Goal: Task Accomplishment & Management: Use online tool/utility

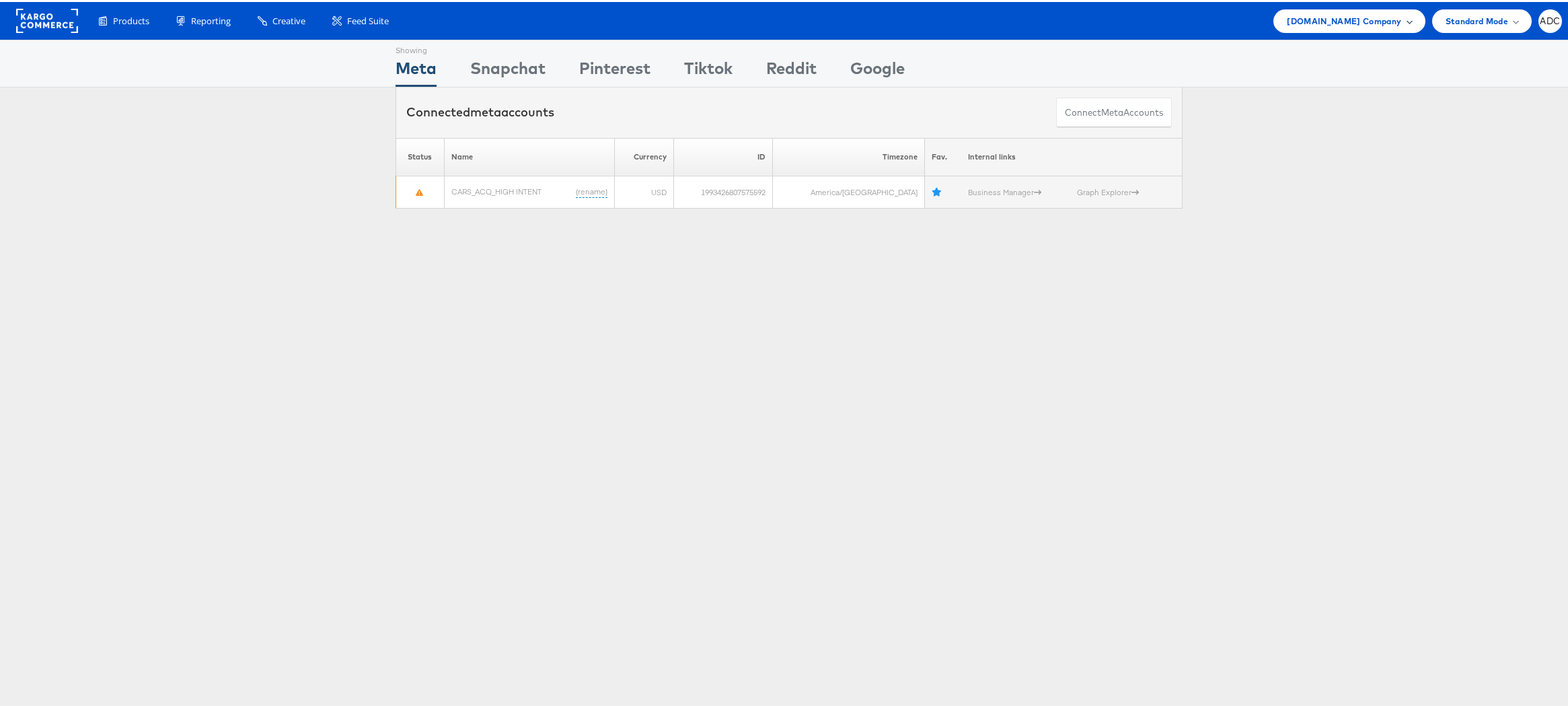
click at [1333, 25] on span "Cars.com Company" at bounding box center [1343, 19] width 114 height 14
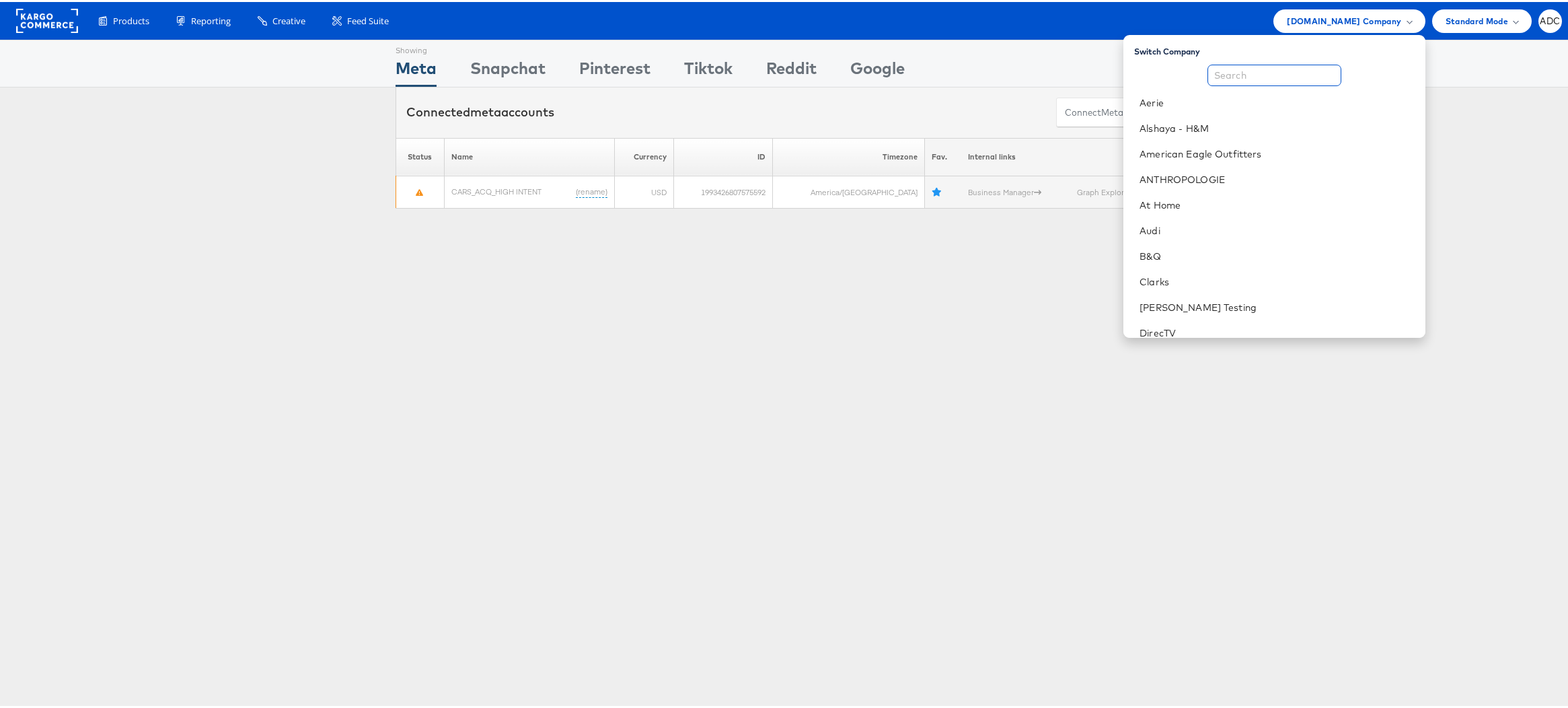
click at [1273, 74] on input "text" at bounding box center [1274, 73] width 134 height 21
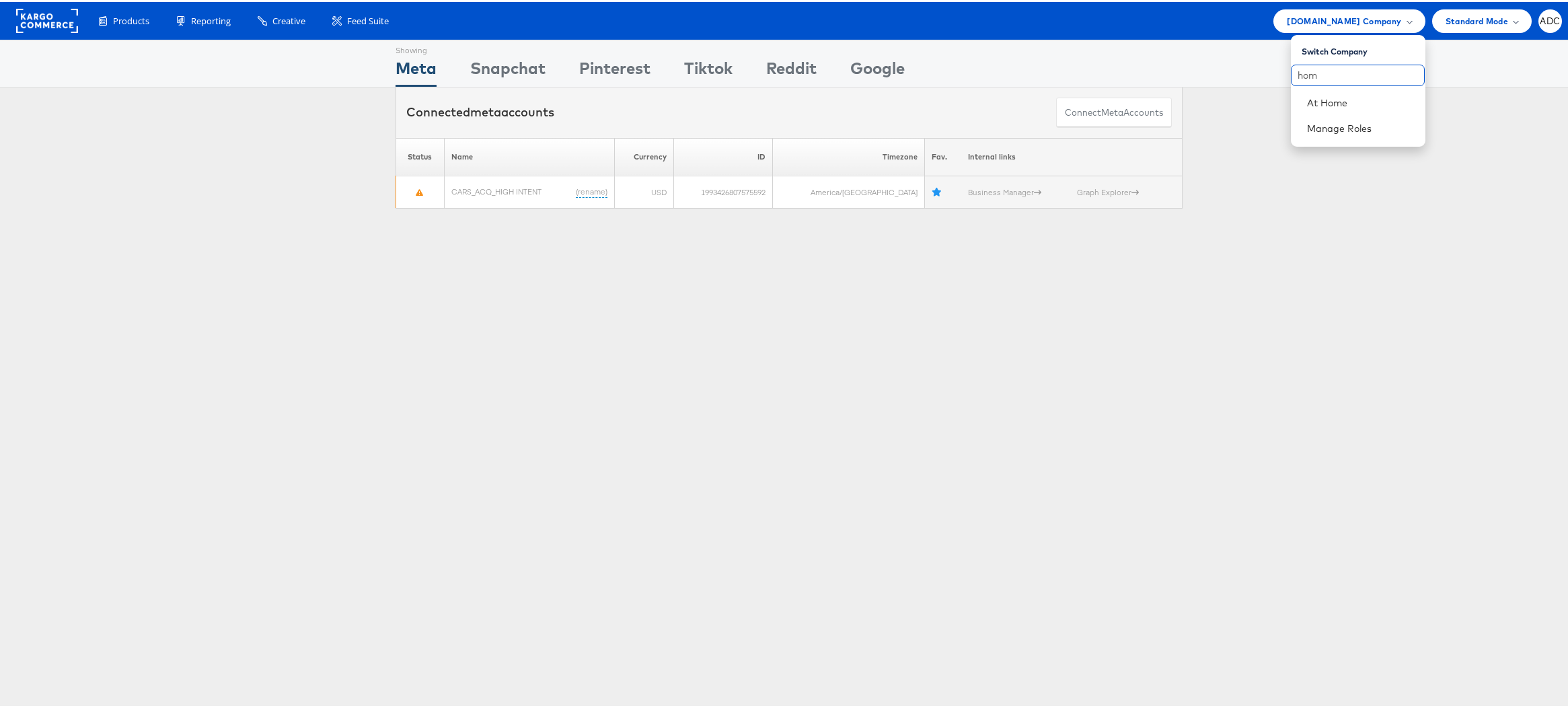
type input "hom"
click at [1459, 107] on div "Connected meta accounts Connect meta Accounts" at bounding box center [789, 111] width 1578 height 51
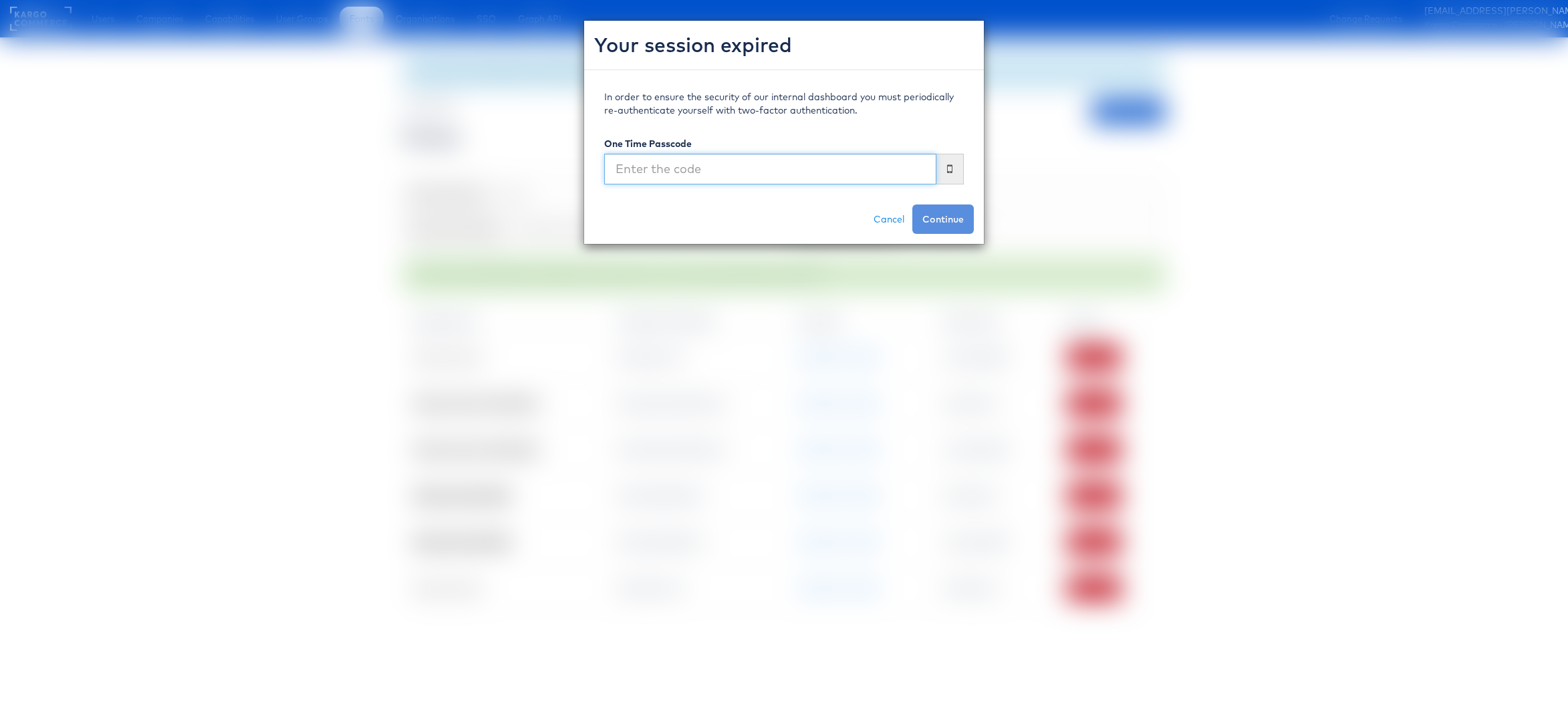
click at [714, 169] on input "text" at bounding box center [770, 169] width 332 height 31
type input "294532"
click at [912, 205] on button "Continue" at bounding box center [942, 219] width 61 height 29
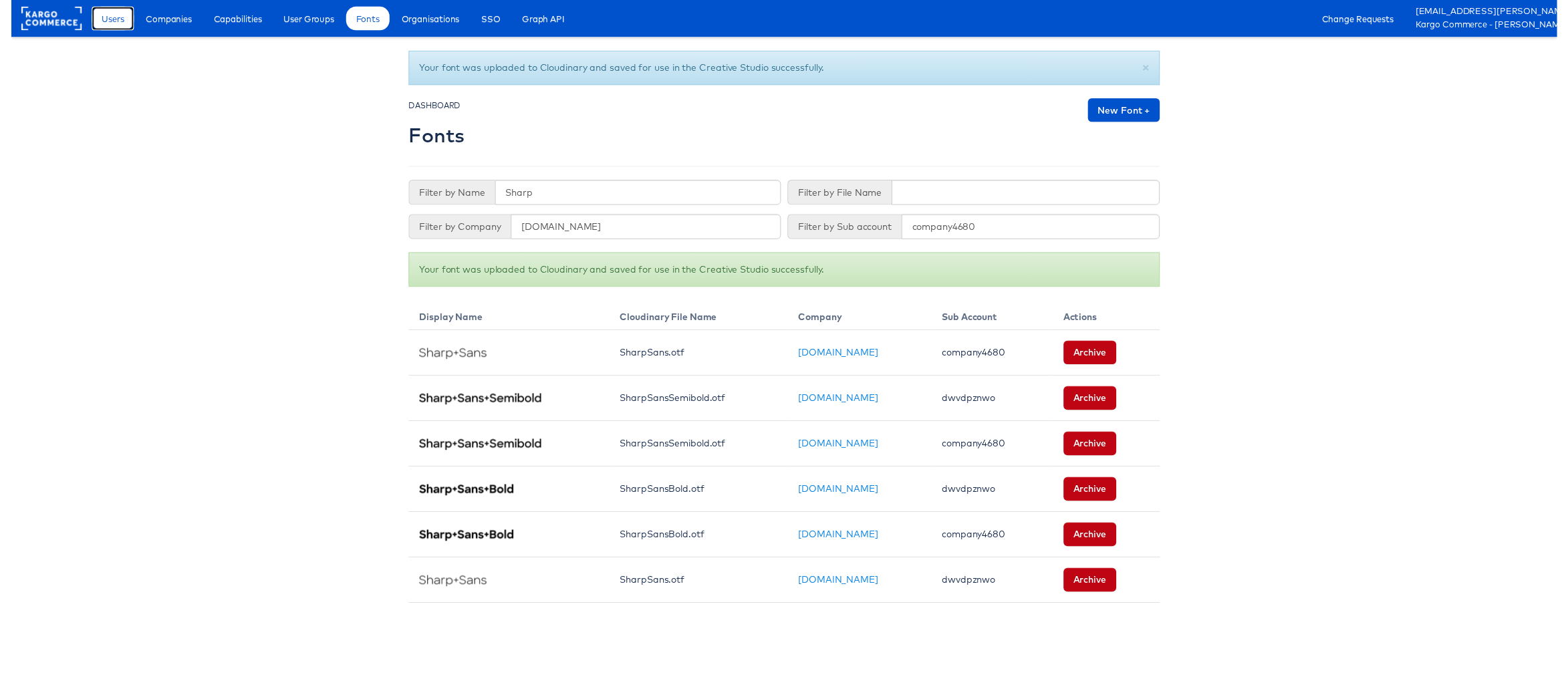
click at [105, 19] on span "Users" at bounding box center [102, 18] width 23 height 13
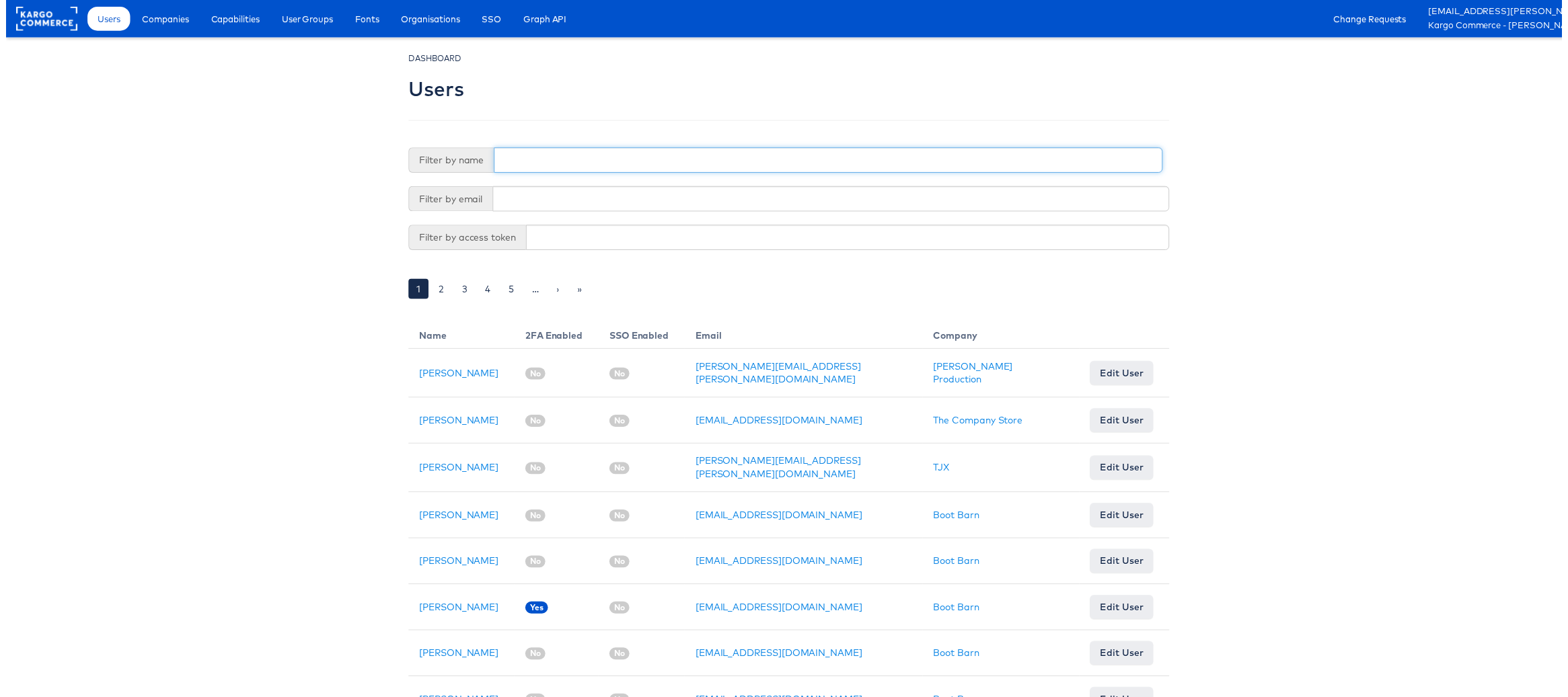
click at [562, 156] on input "text" at bounding box center [828, 161] width 674 height 25
type input "antonio"
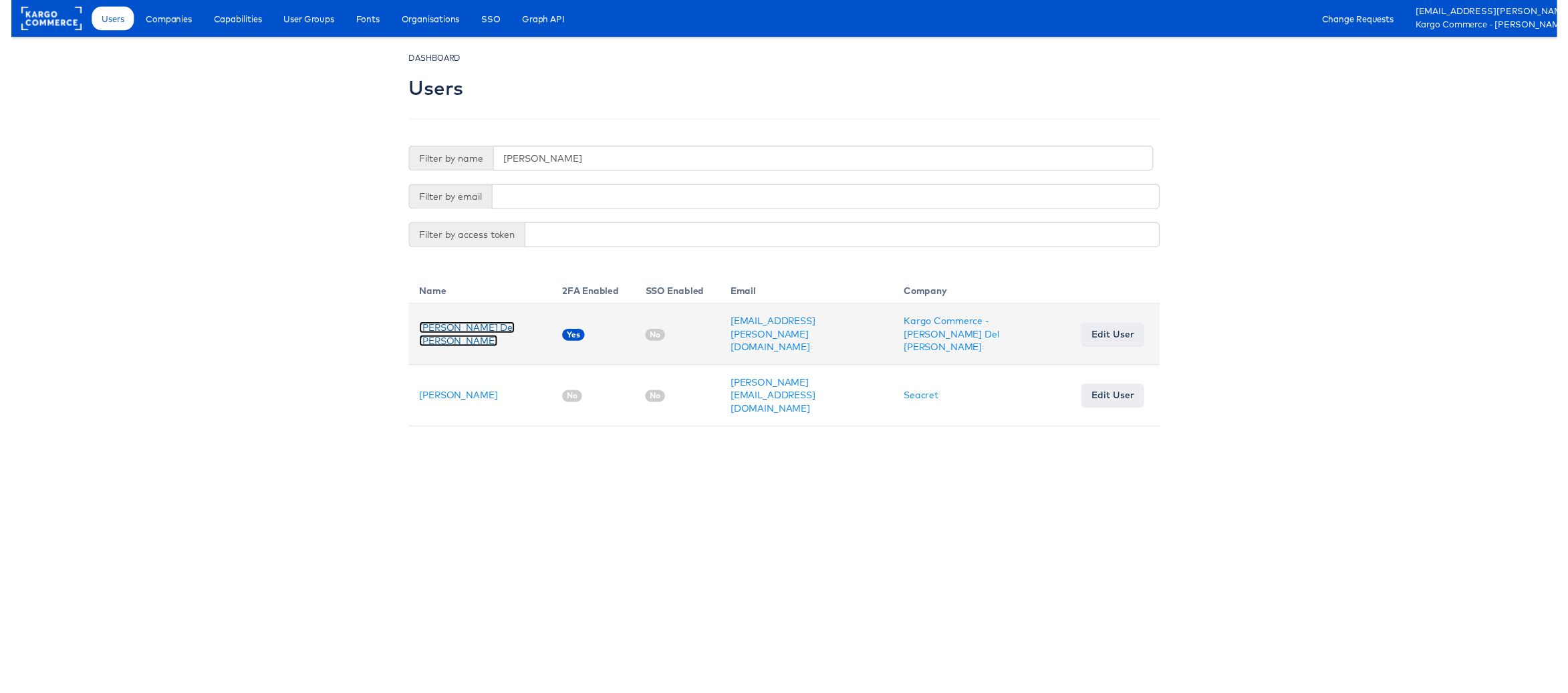
click at [433, 337] on link "[PERSON_NAME] Del [PERSON_NAME]" at bounding box center [462, 339] width 97 height 25
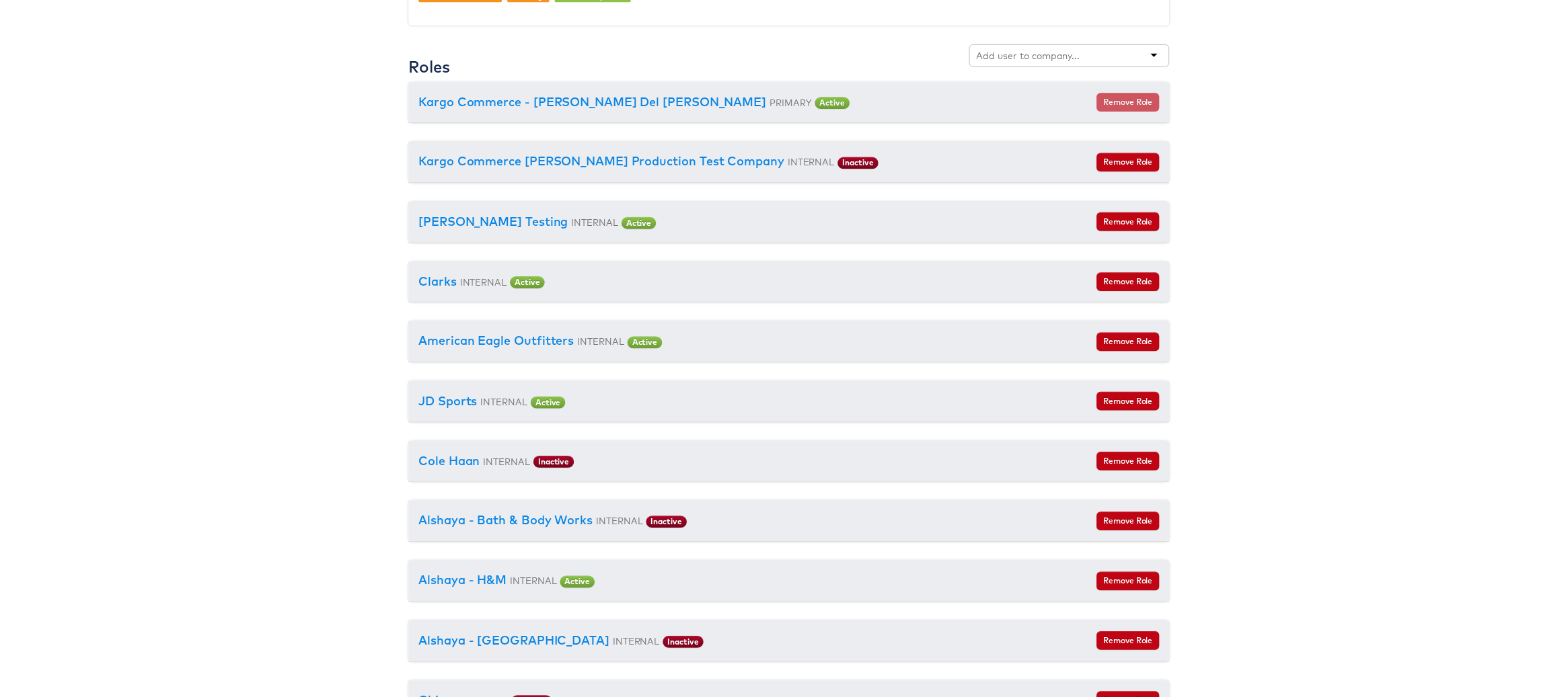
scroll to position [1376, 0]
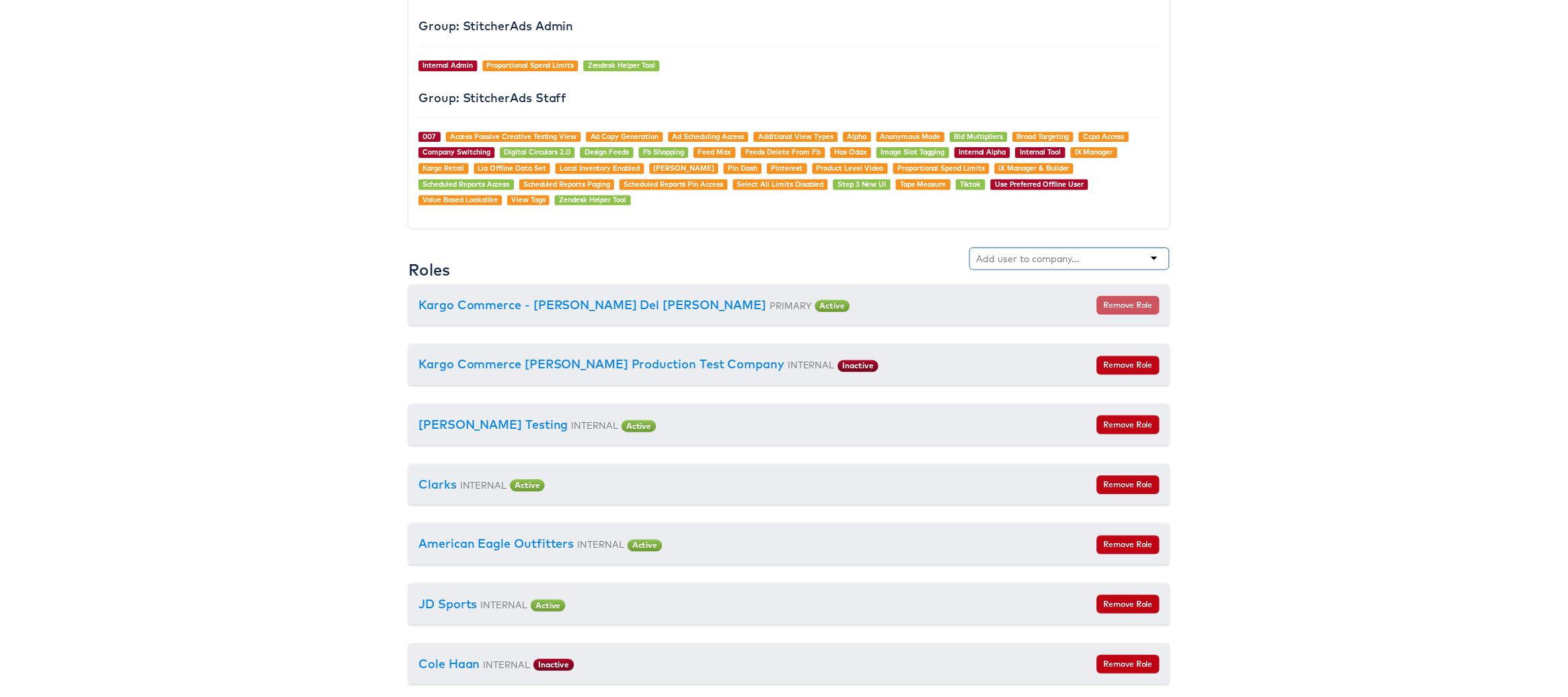
click at [1031, 264] on input "text" at bounding box center [1031, 261] width 106 height 14
type input "home de"
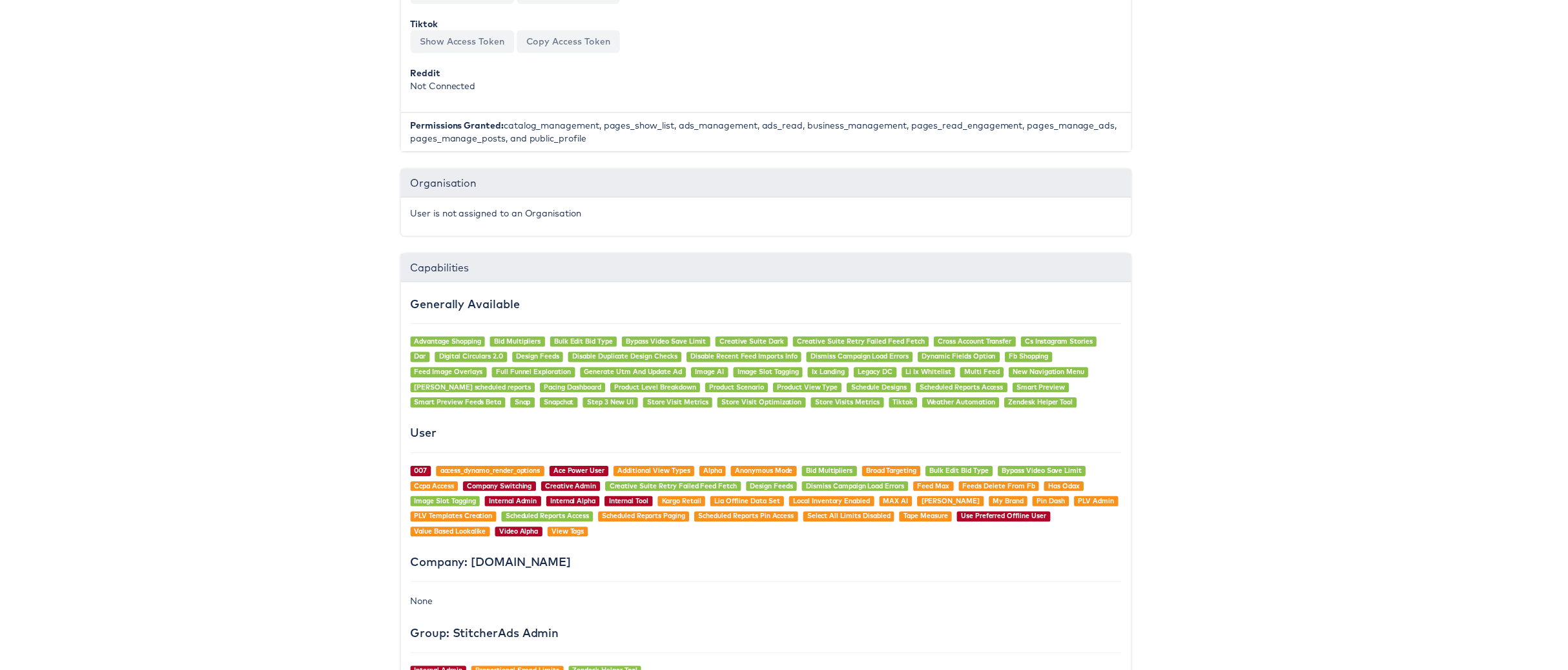
scroll to position [0, 24]
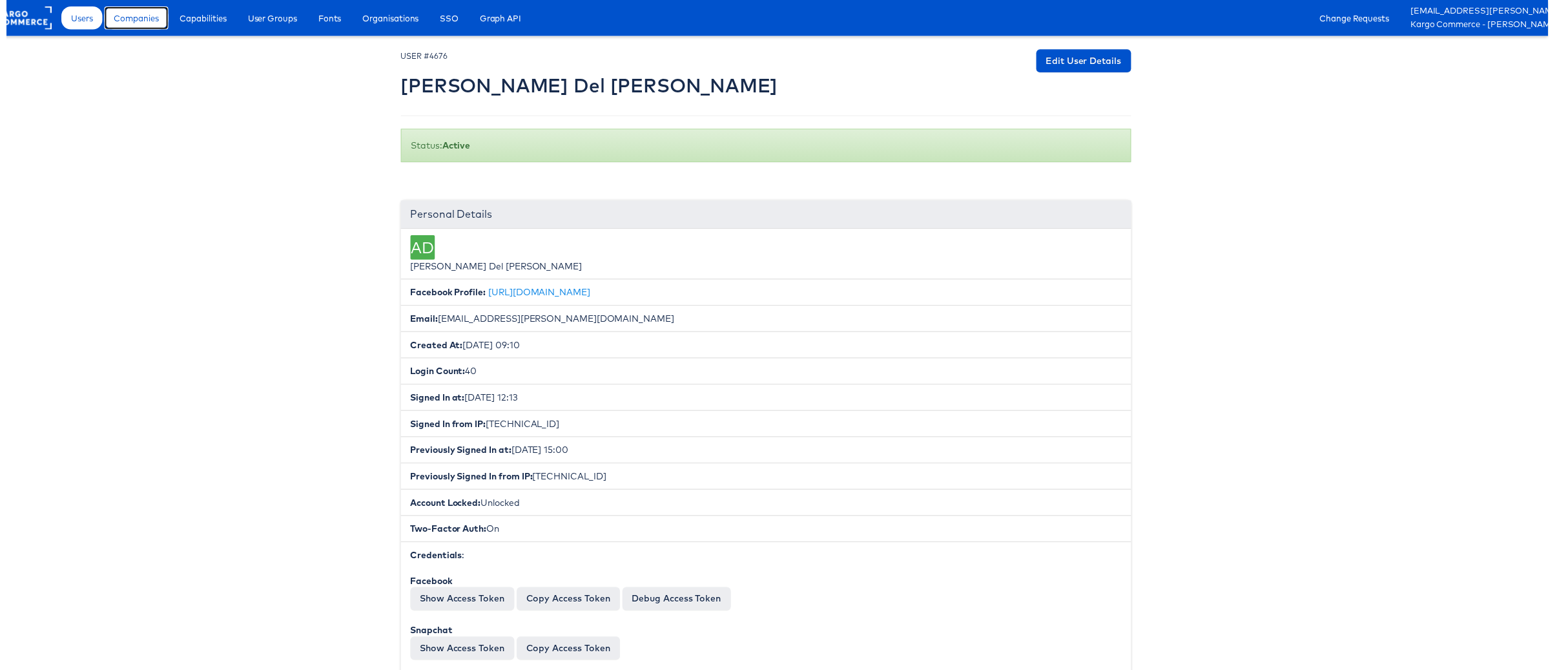
click at [151, 24] on span "Companies" at bounding box center [131, 18] width 45 height 13
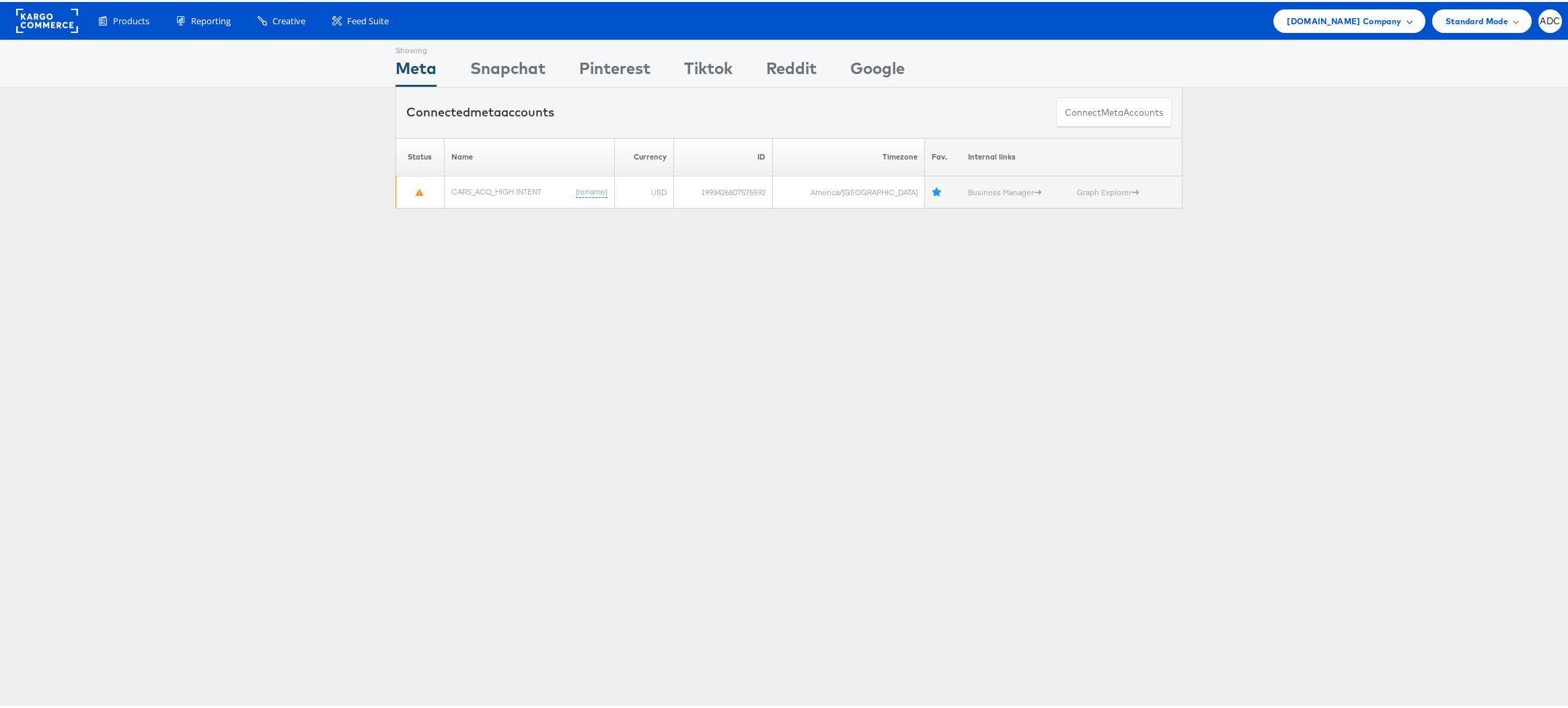
click at [1370, 25] on span "Cars.com Company" at bounding box center [1343, 19] width 114 height 14
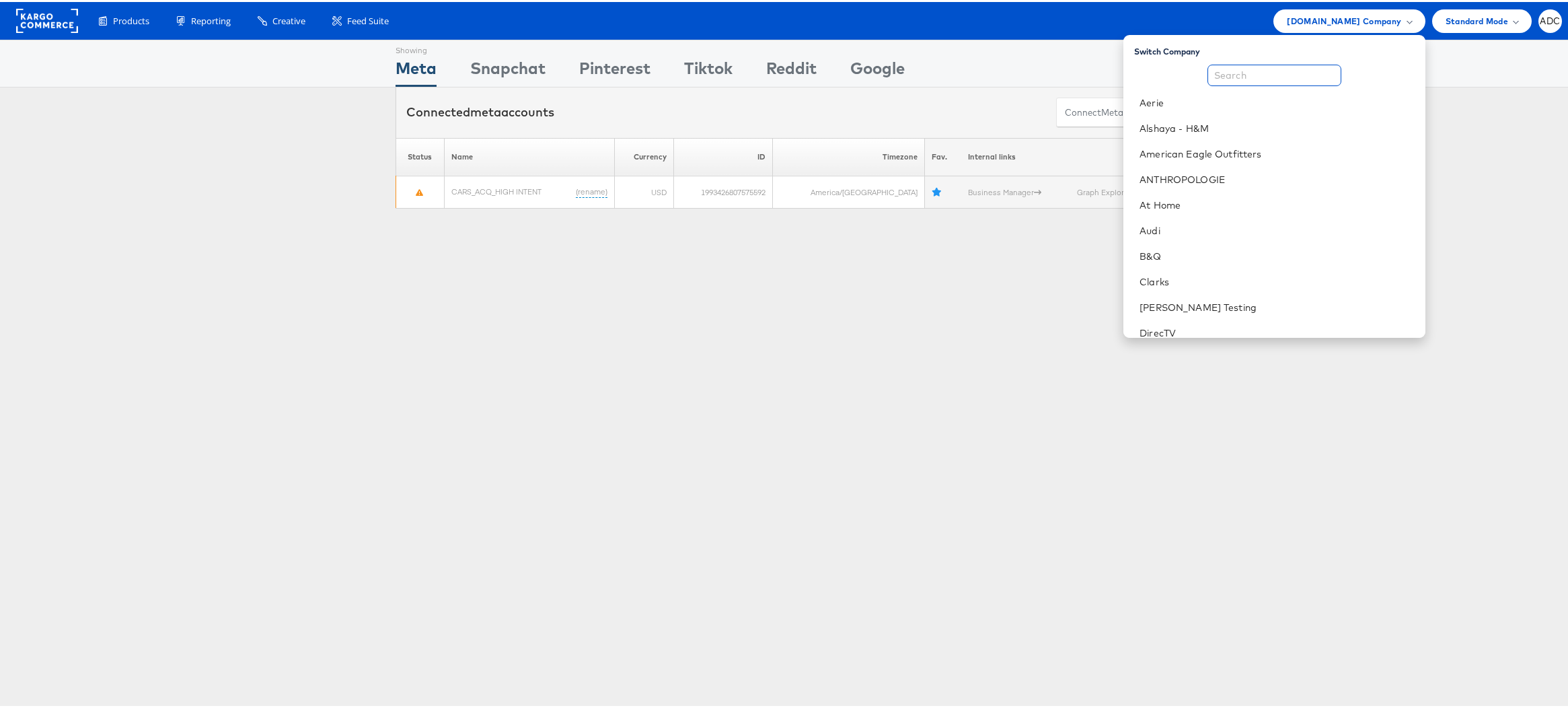
click at [1309, 78] on input "text" at bounding box center [1274, 73] width 134 height 21
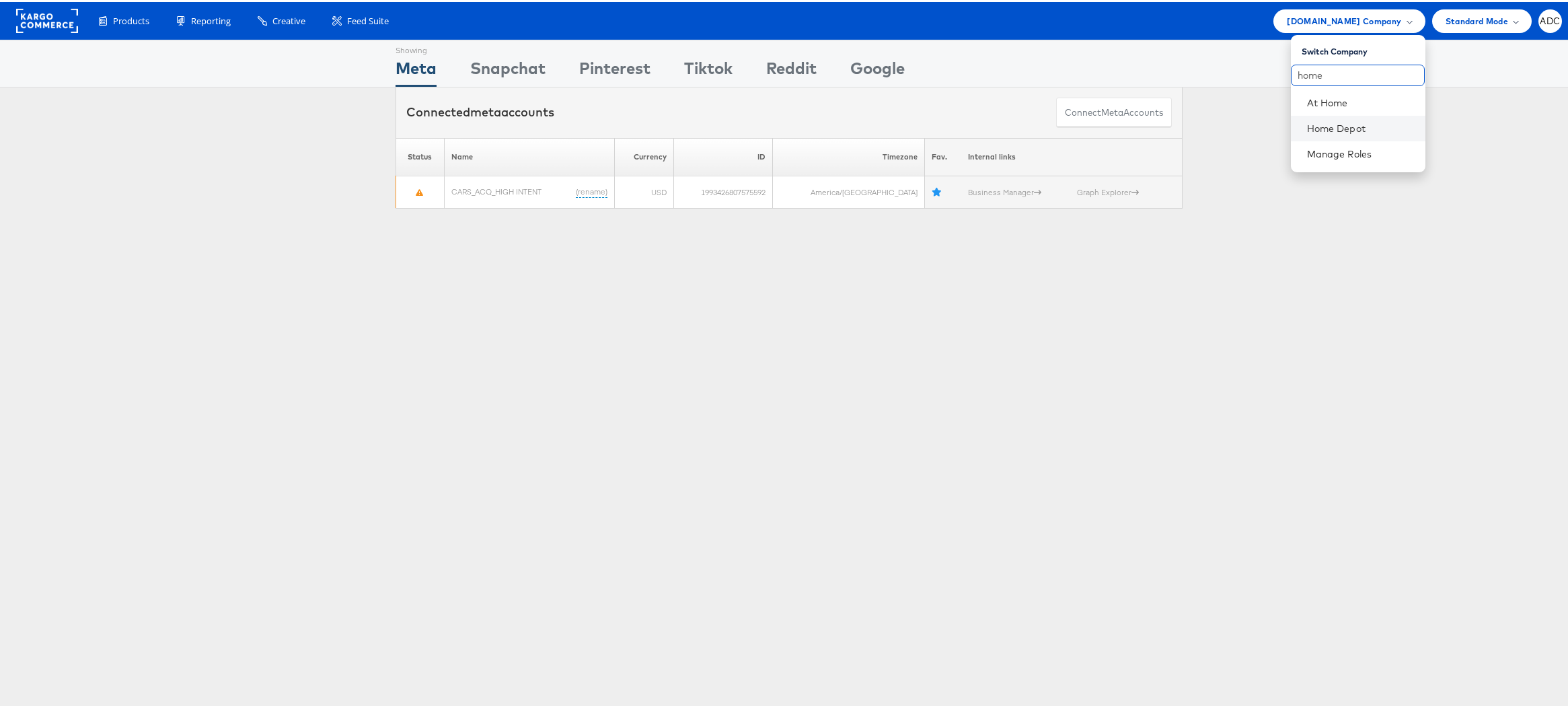
type input "home"
click at [1327, 133] on li "Home Depot" at bounding box center [1358, 127] width 134 height 25
click at [1334, 127] on link "Home Depot" at bounding box center [1360, 127] width 107 height 14
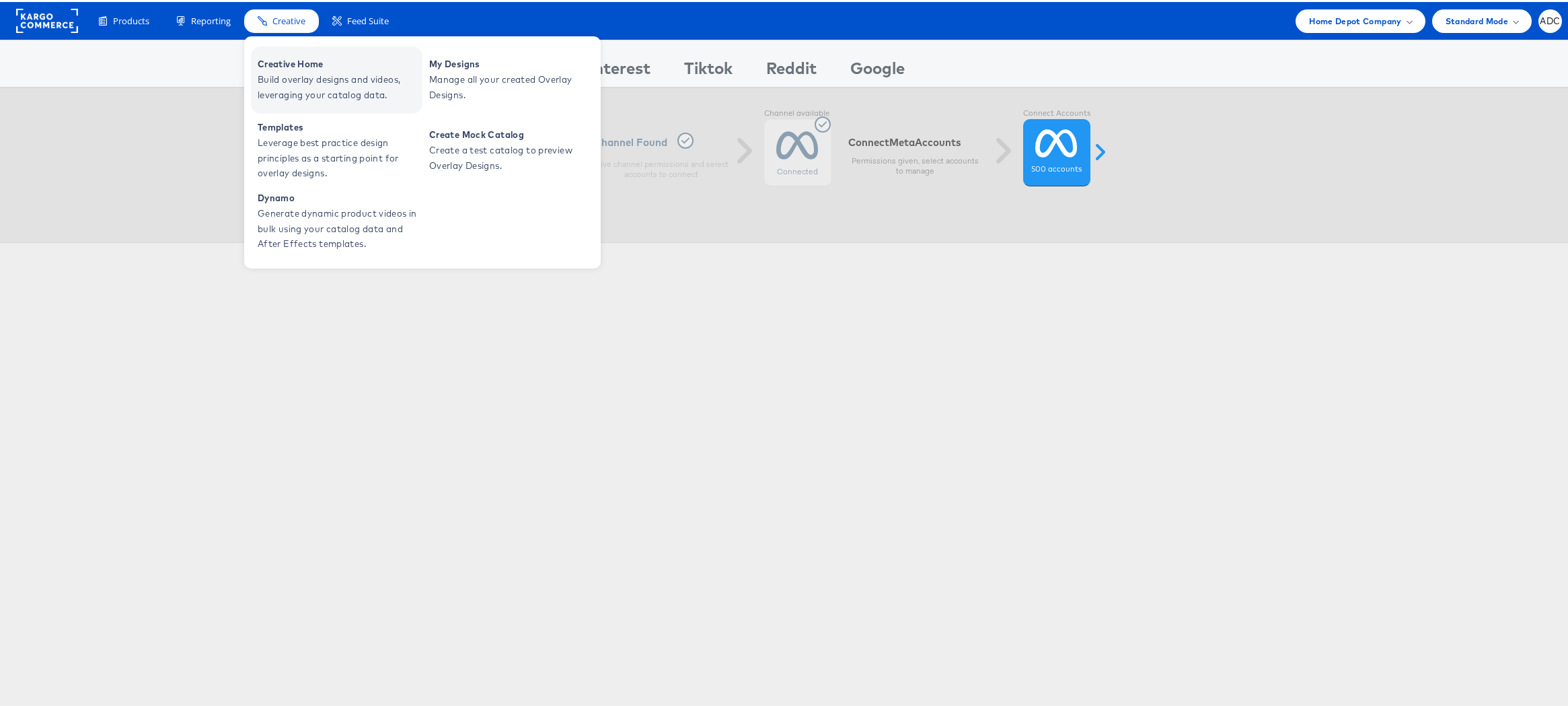
click at [295, 85] on span "Build overlay designs and videos, leveraging your catalog data." at bounding box center [338, 85] width 161 height 31
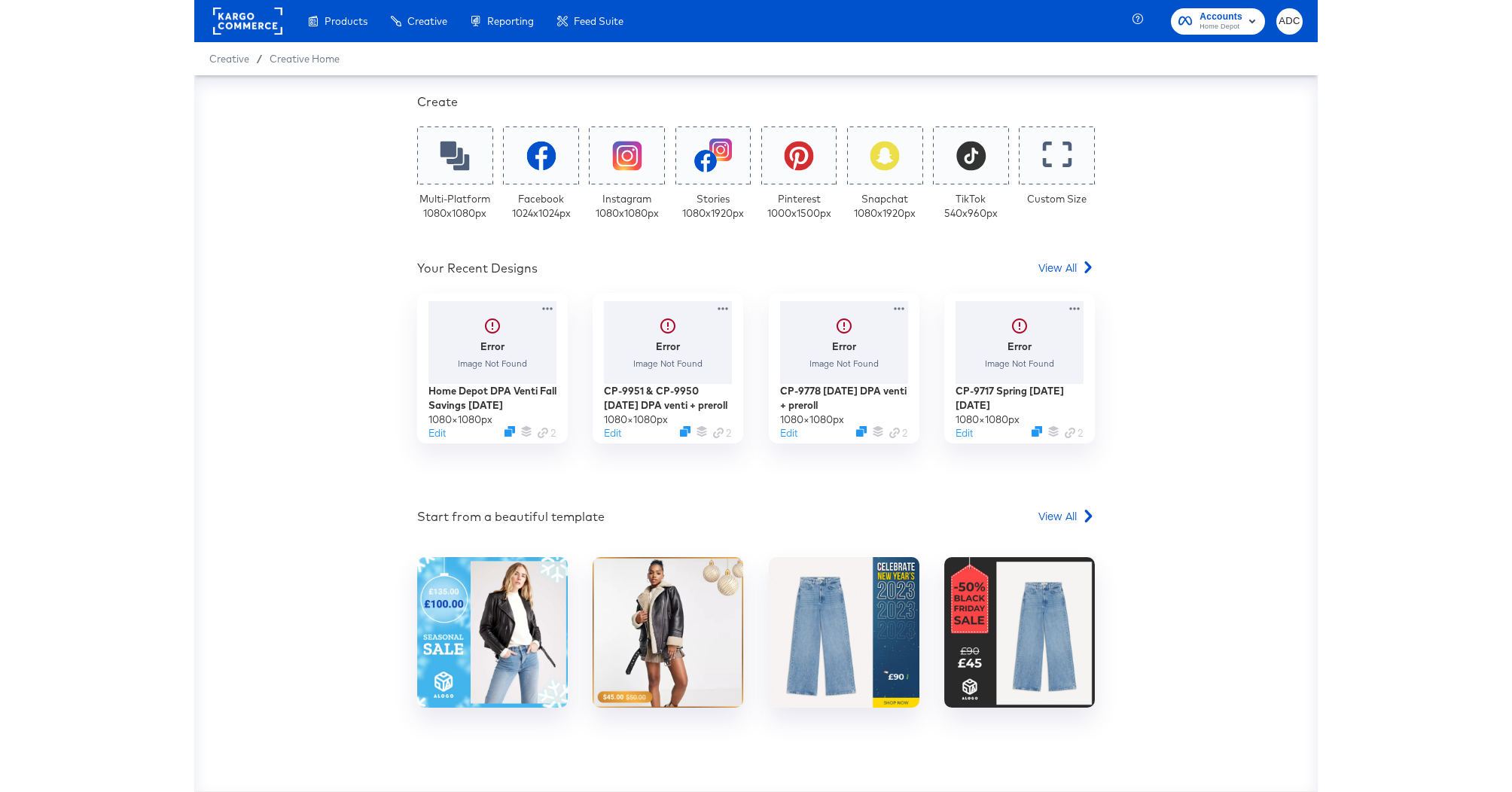
scroll to position [268, 0]
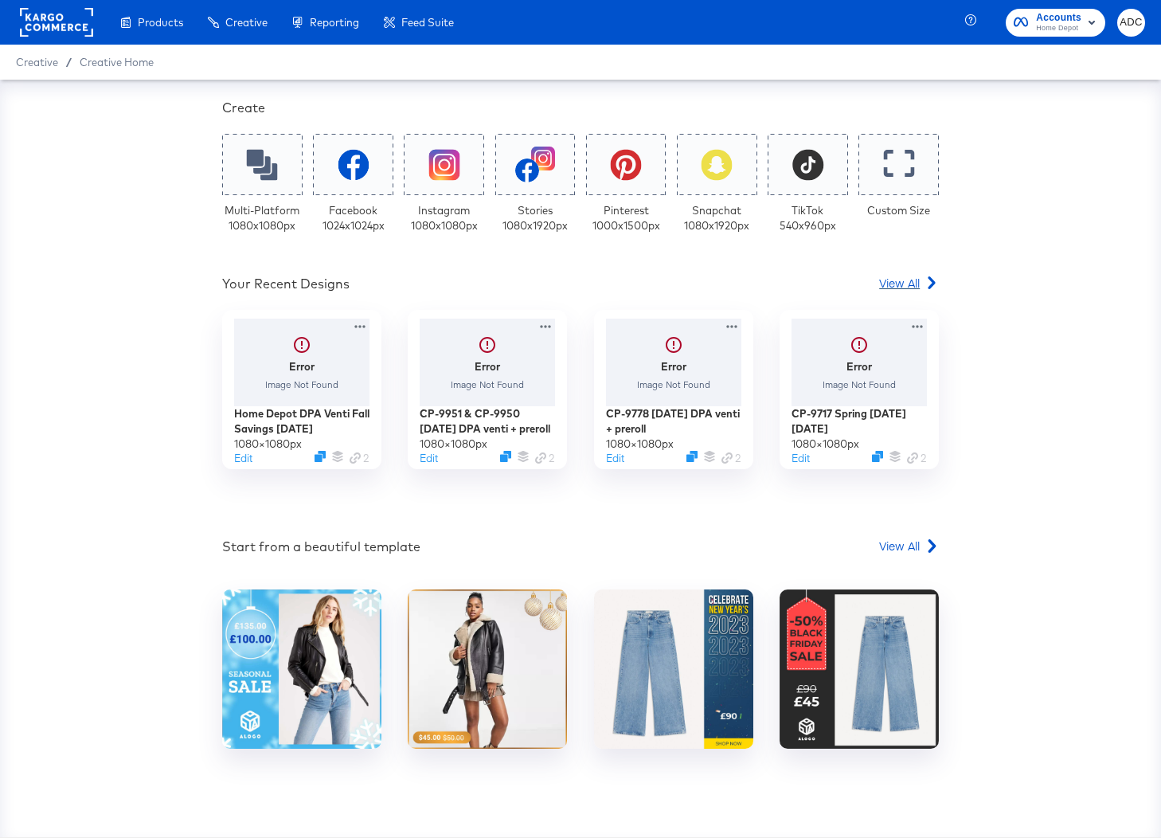
click at [904, 281] on span "View All" at bounding box center [899, 283] width 41 height 16
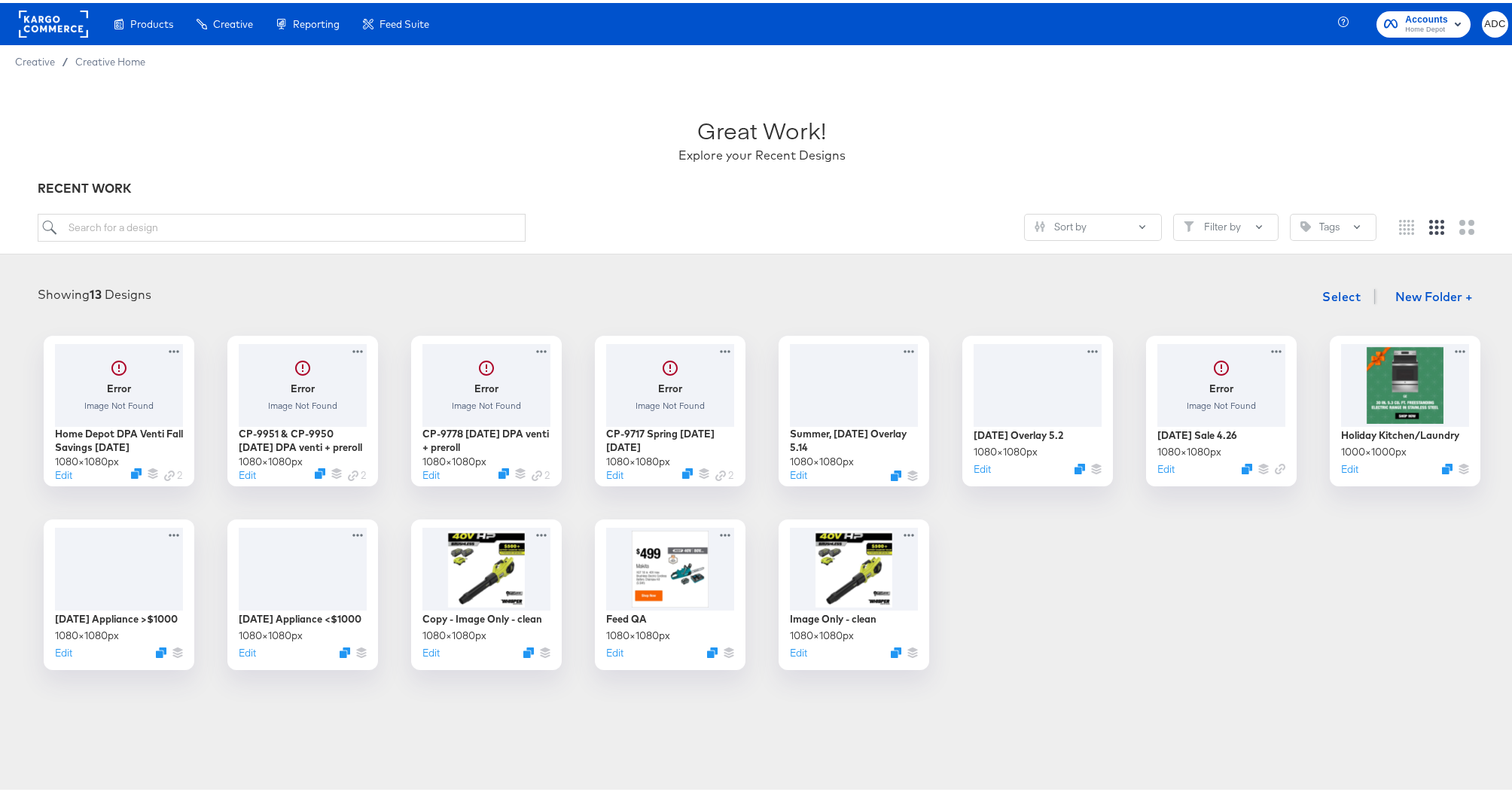
click at [662, 727] on article "Great Work! Explore your Recent Designs RECENT WORK Sort by Filter by Tags Show…" at bounding box center [761, 407] width 1522 height 664
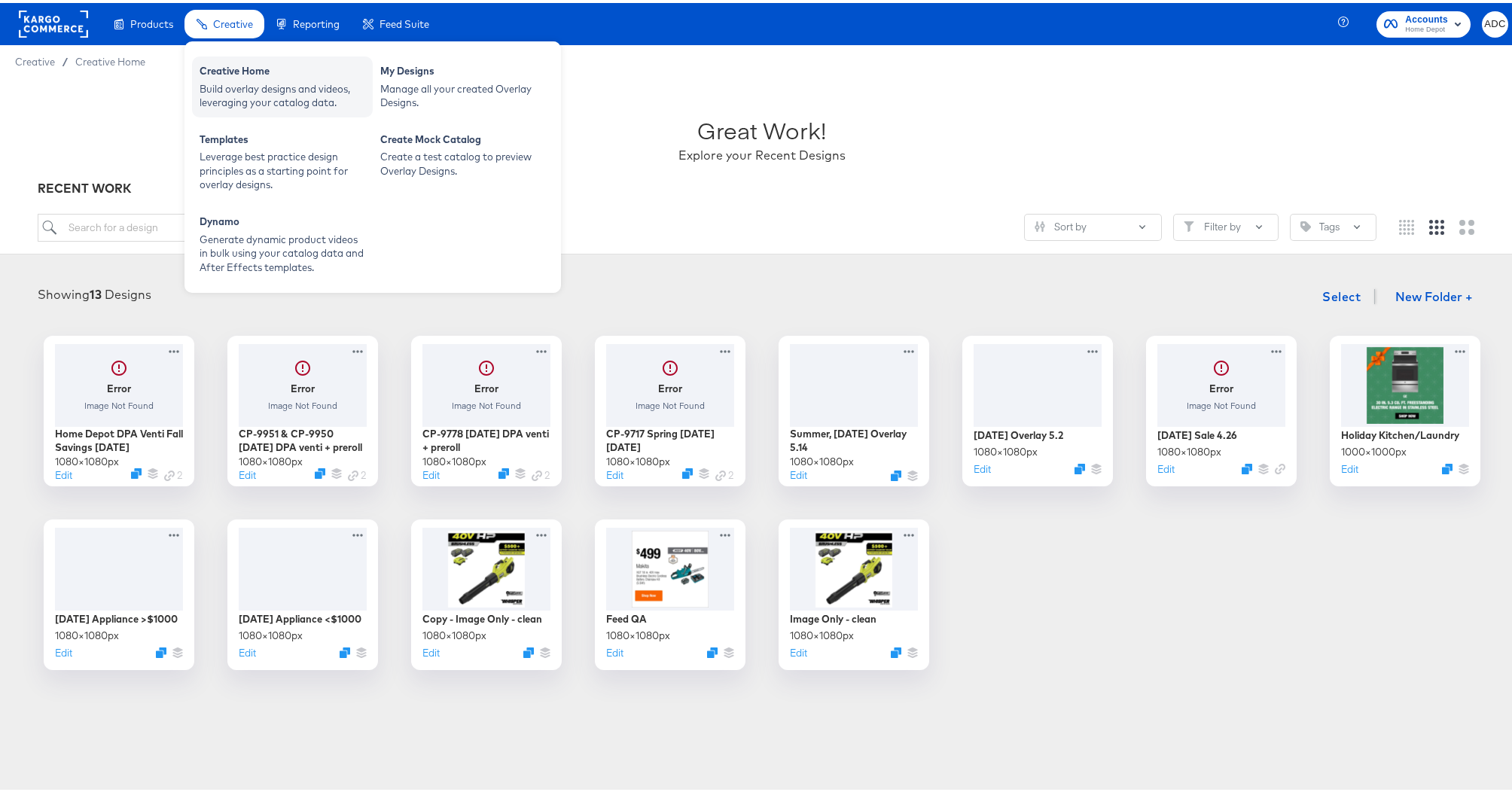
click at [227, 68] on div "Creative Home" at bounding box center [282, 70] width 165 height 18
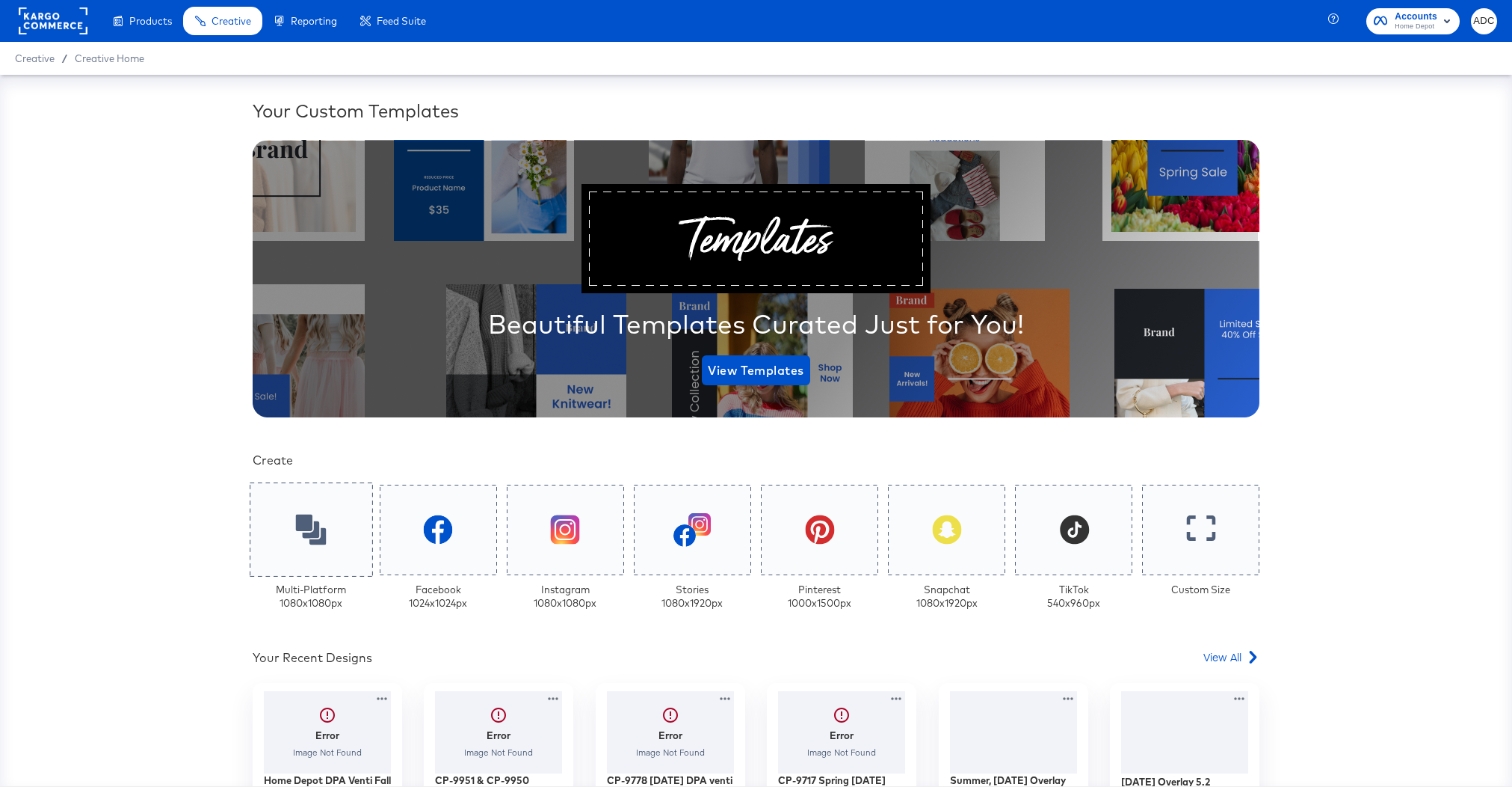
click at [299, 535] on icon at bounding box center [311, 530] width 31 height 31
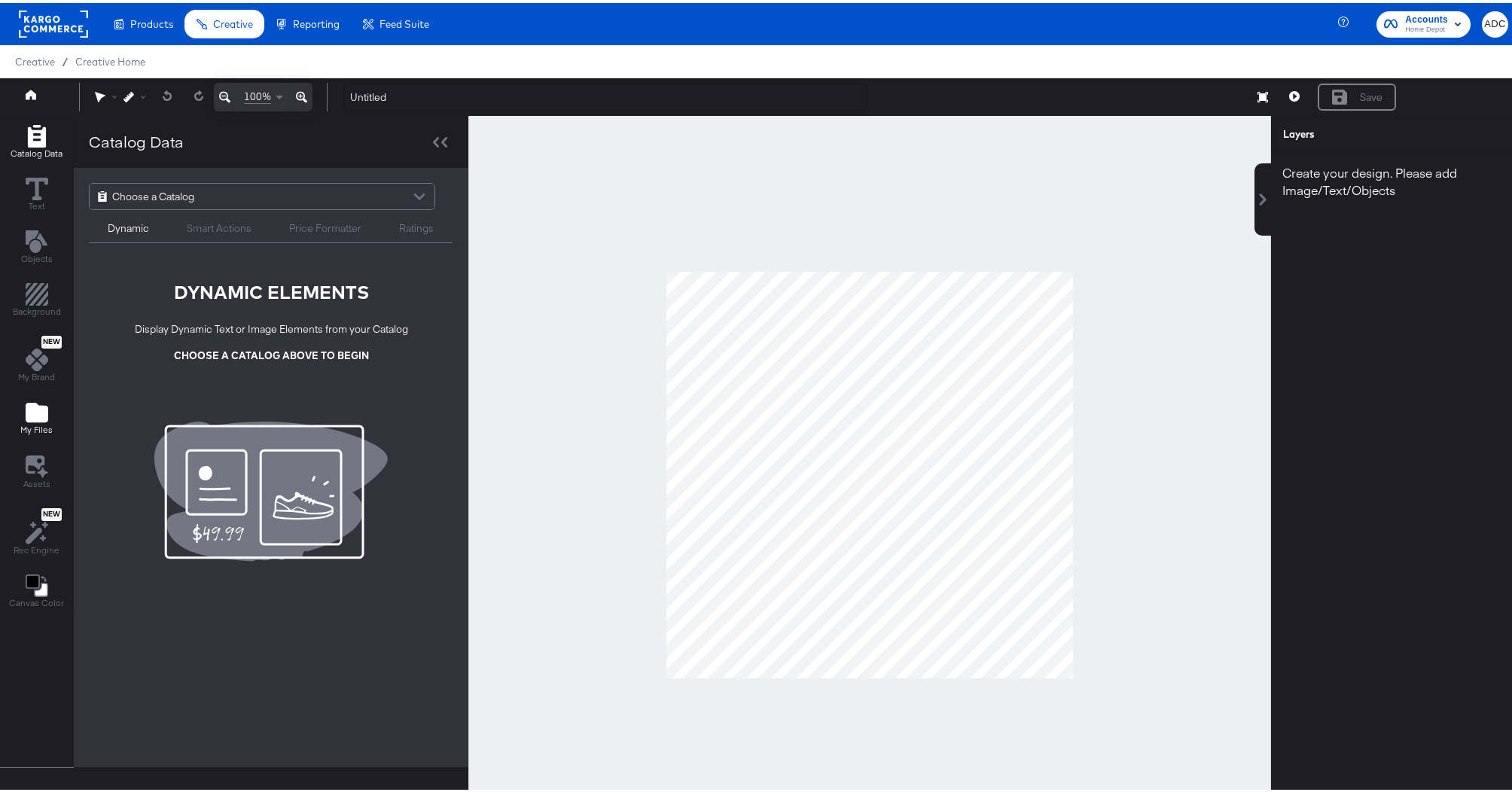
click at [31, 417] on icon "Add Files" at bounding box center [37, 409] width 23 height 20
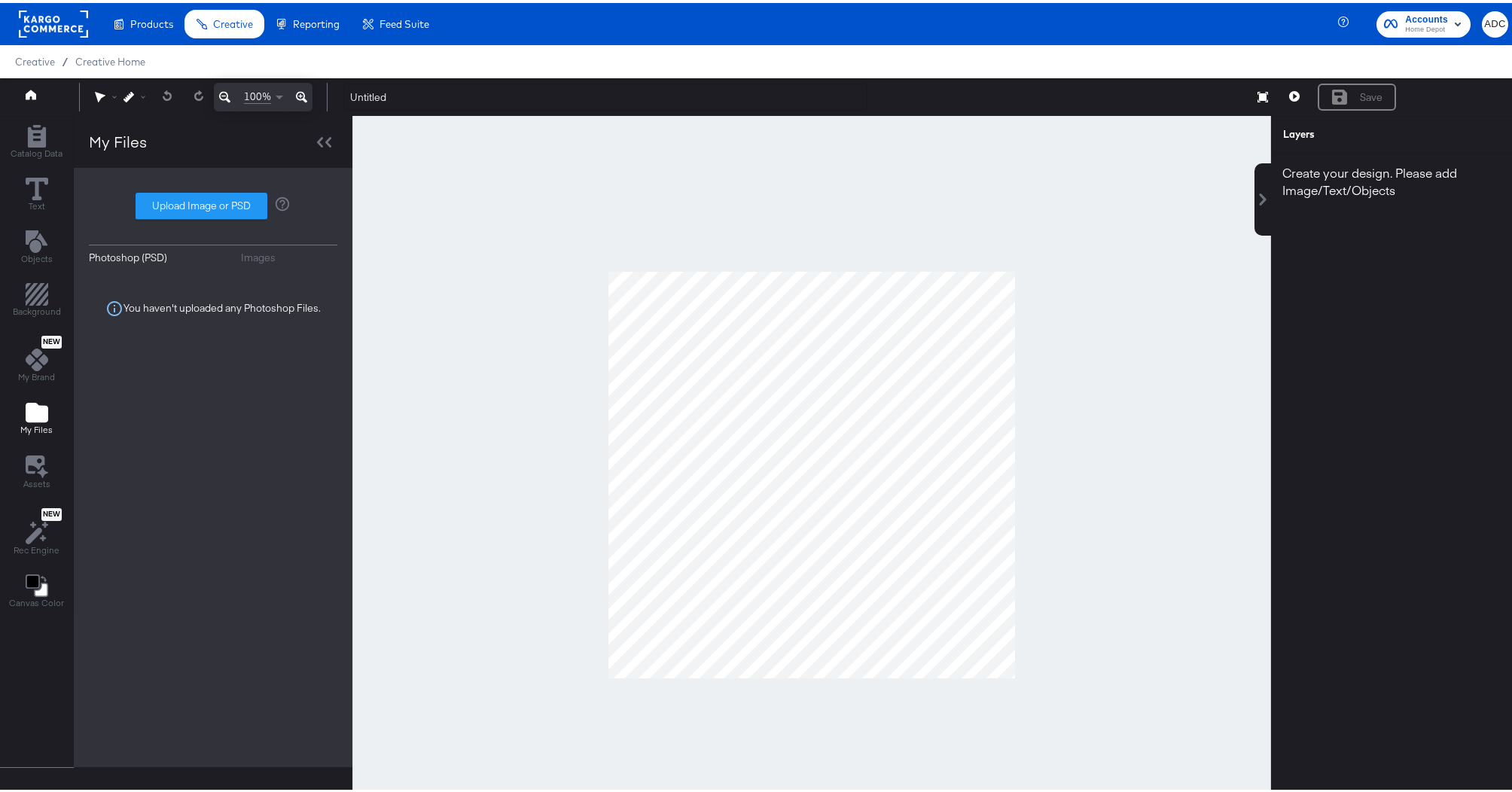
click at [252, 250] on div "Images" at bounding box center [258, 254] width 35 height 14
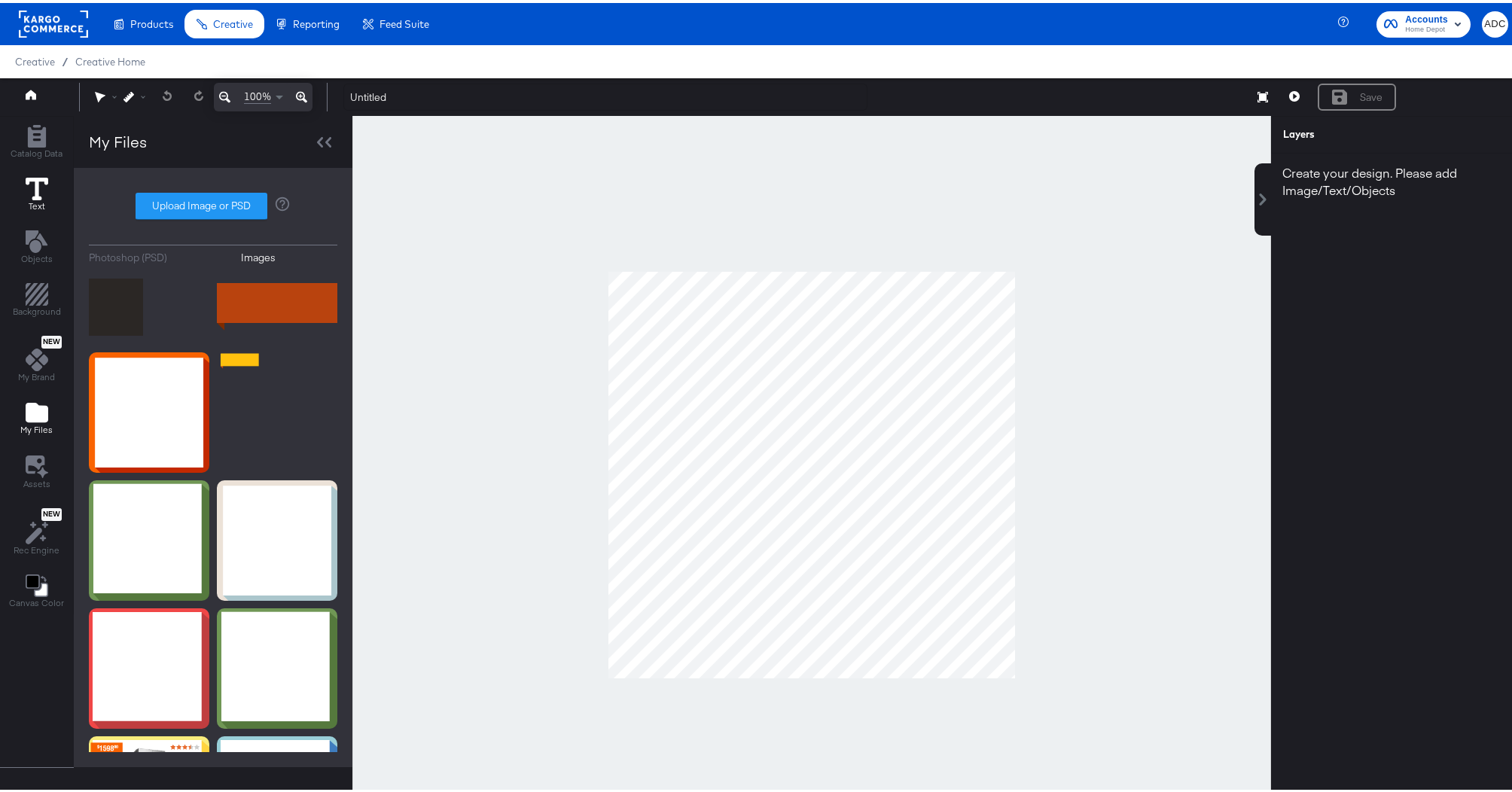
click at [38, 190] on icon at bounding box center [37, 186] width 23 height 23
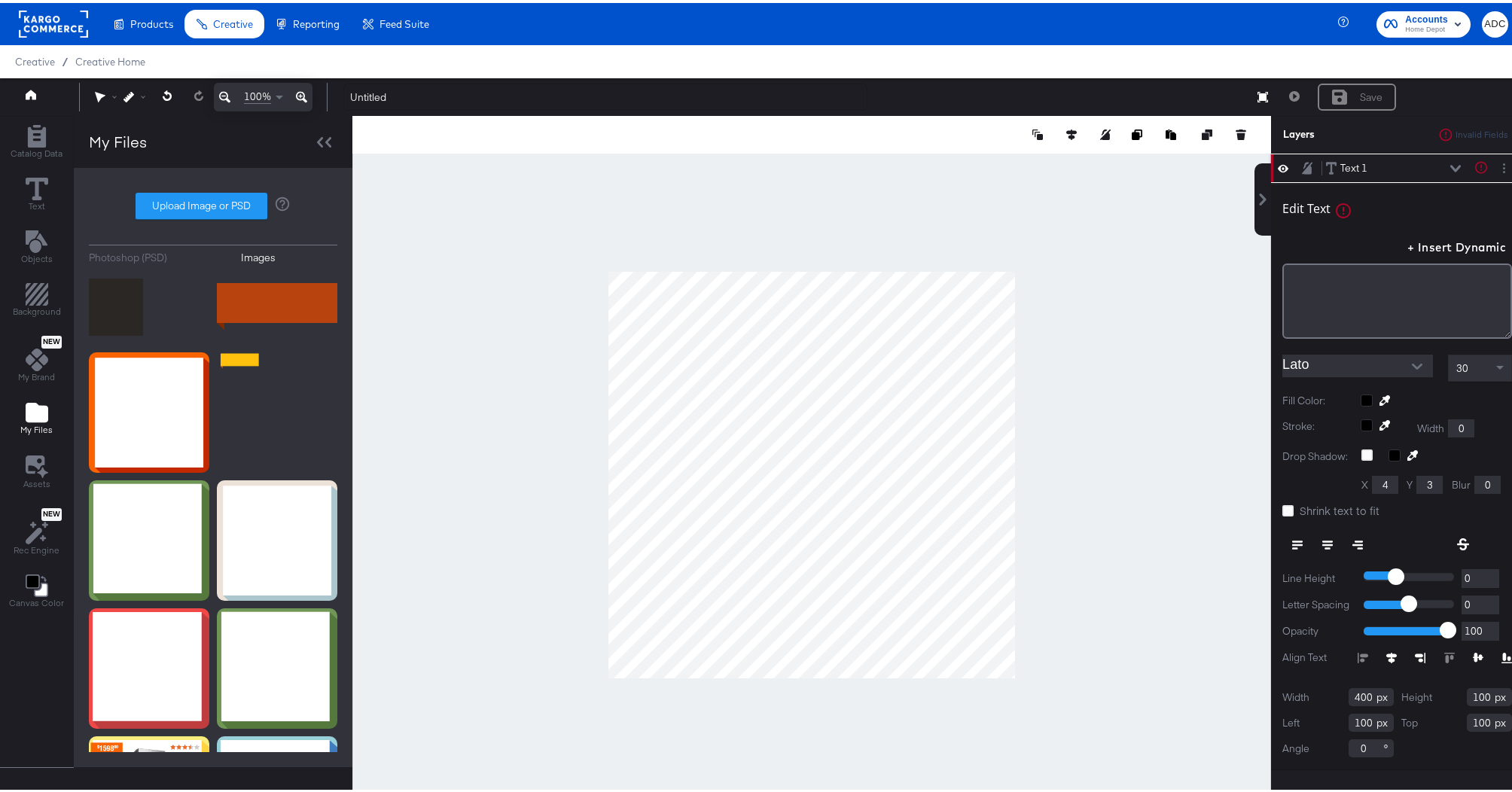
click at [1365, 357] on input "Lato" at bounding box center [1346, 363] width 128 height 23
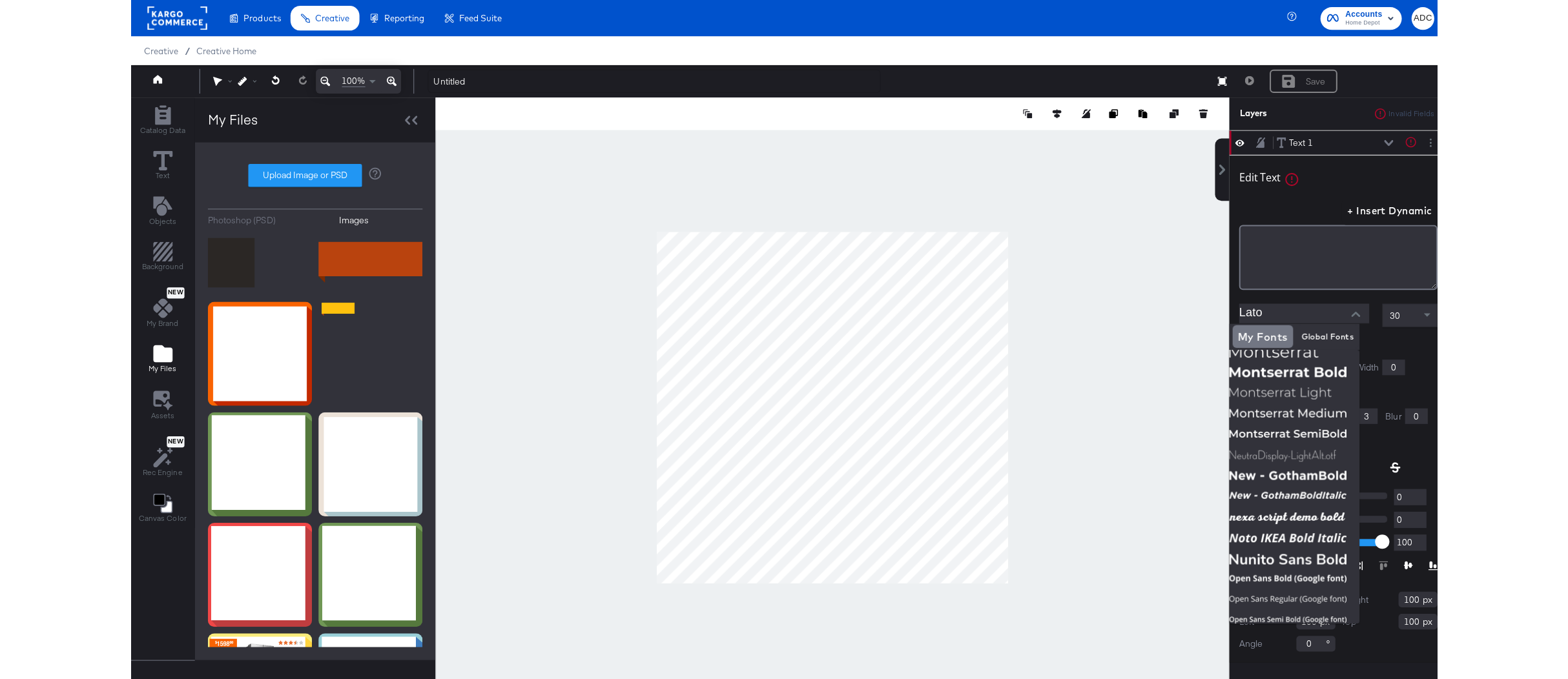
scroll to position [1324, 0]
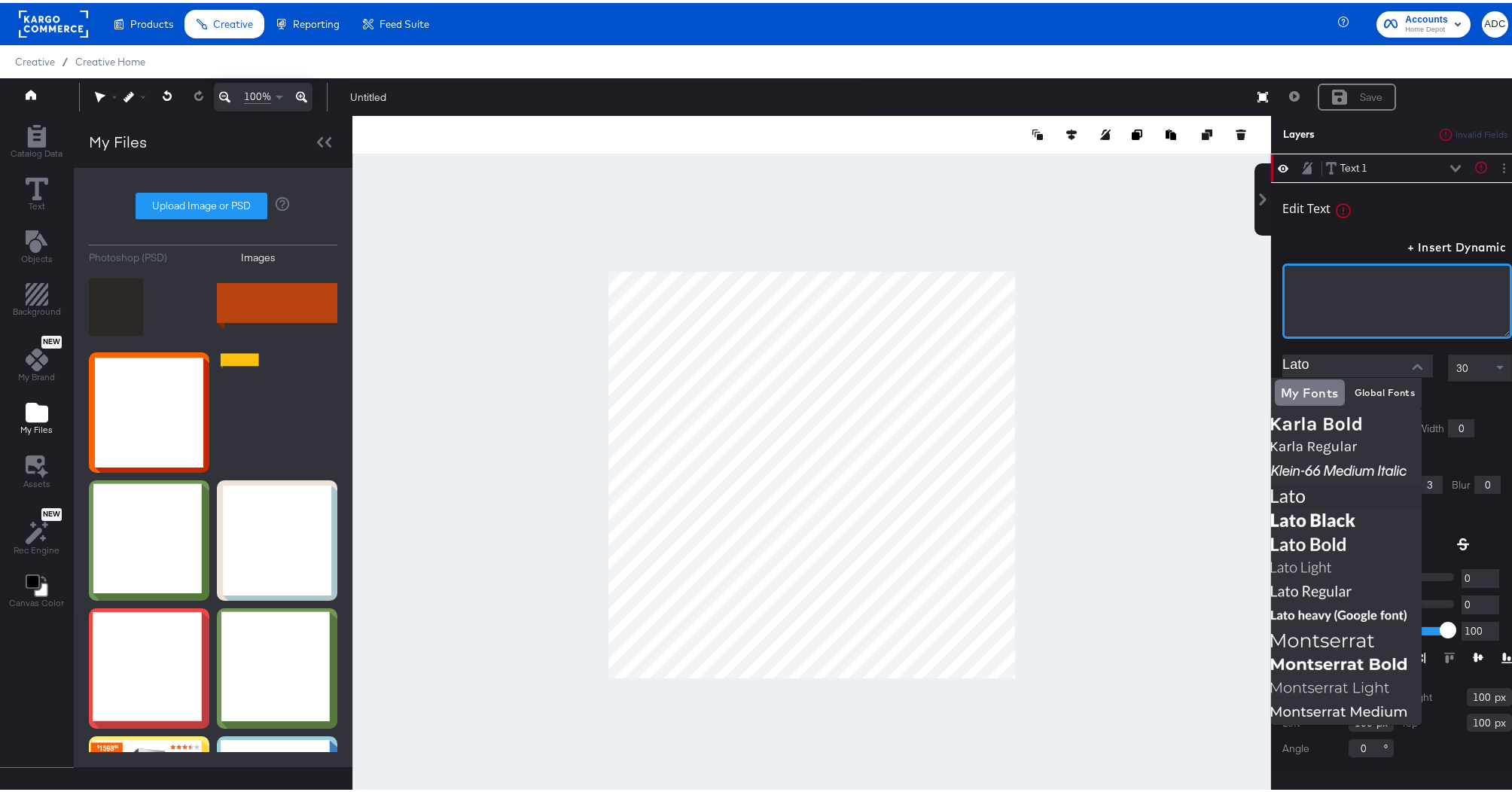
click at [1327, 286] on div "﻿" at bounding box center [1397, 299] width 230 height 76
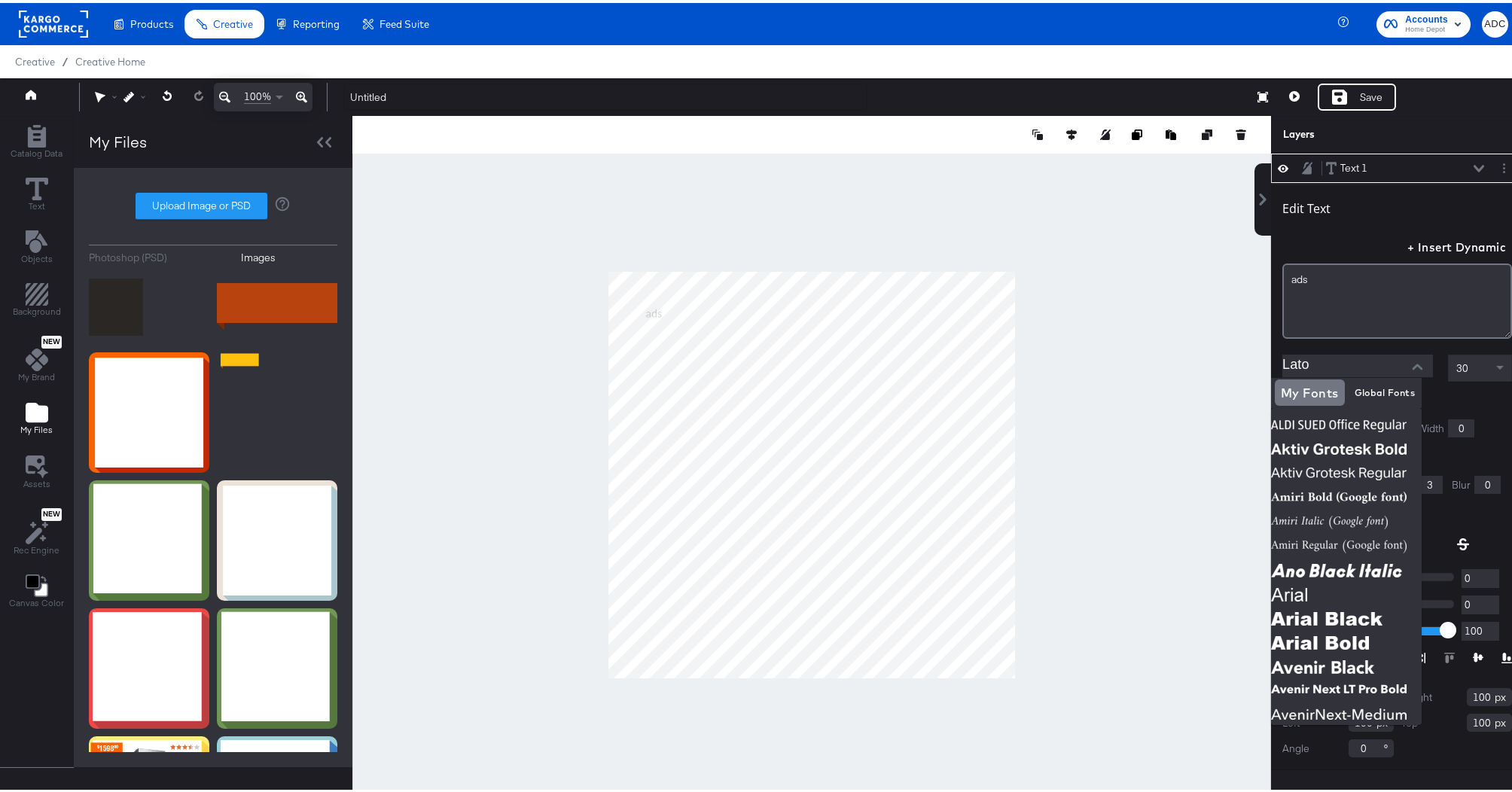
drag, startPoint x: 1126, startPoint y: 284, endPoint x: 1068, endPoint y: 276, distance: 58.5
click at [1127, 284] on div at bounding box center [812, 471] width 919 height 717
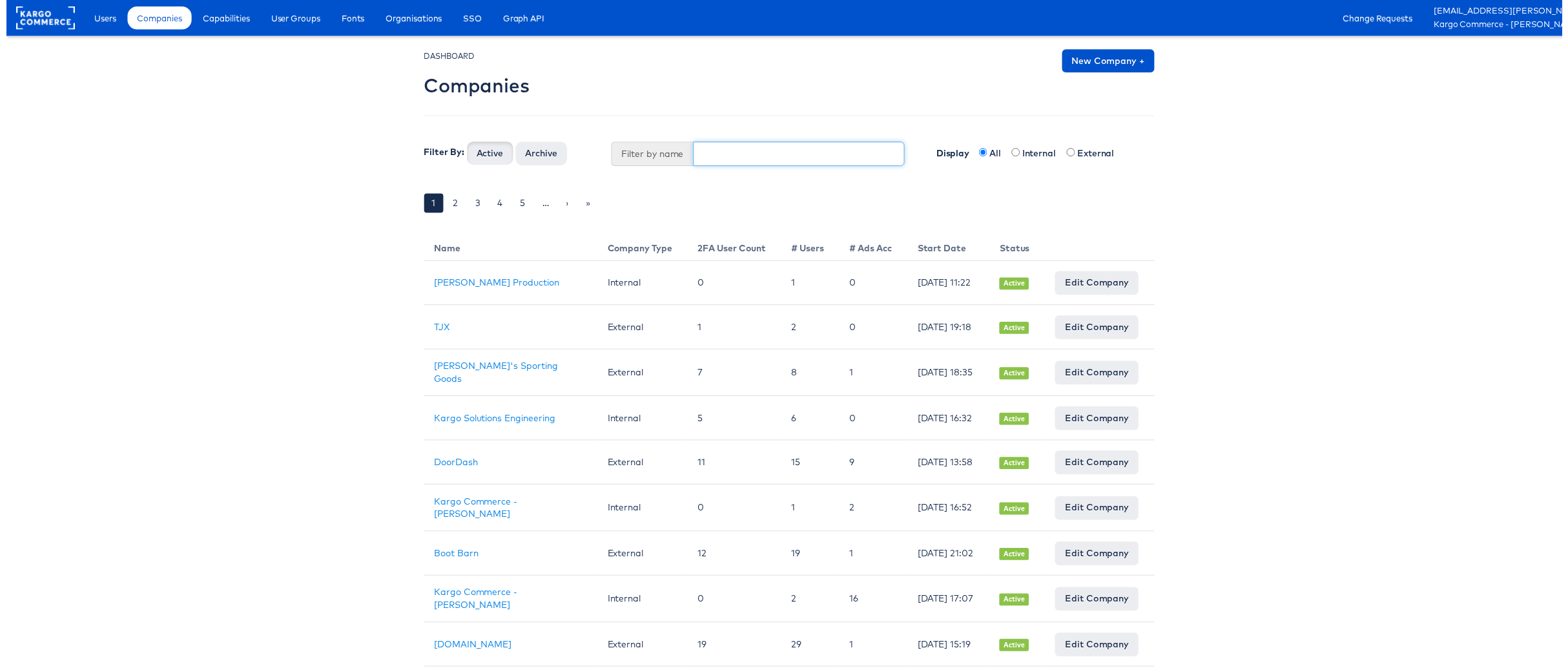
click at [710, 157] on input "text" at bounding box center [799, 155] width 213 height 24
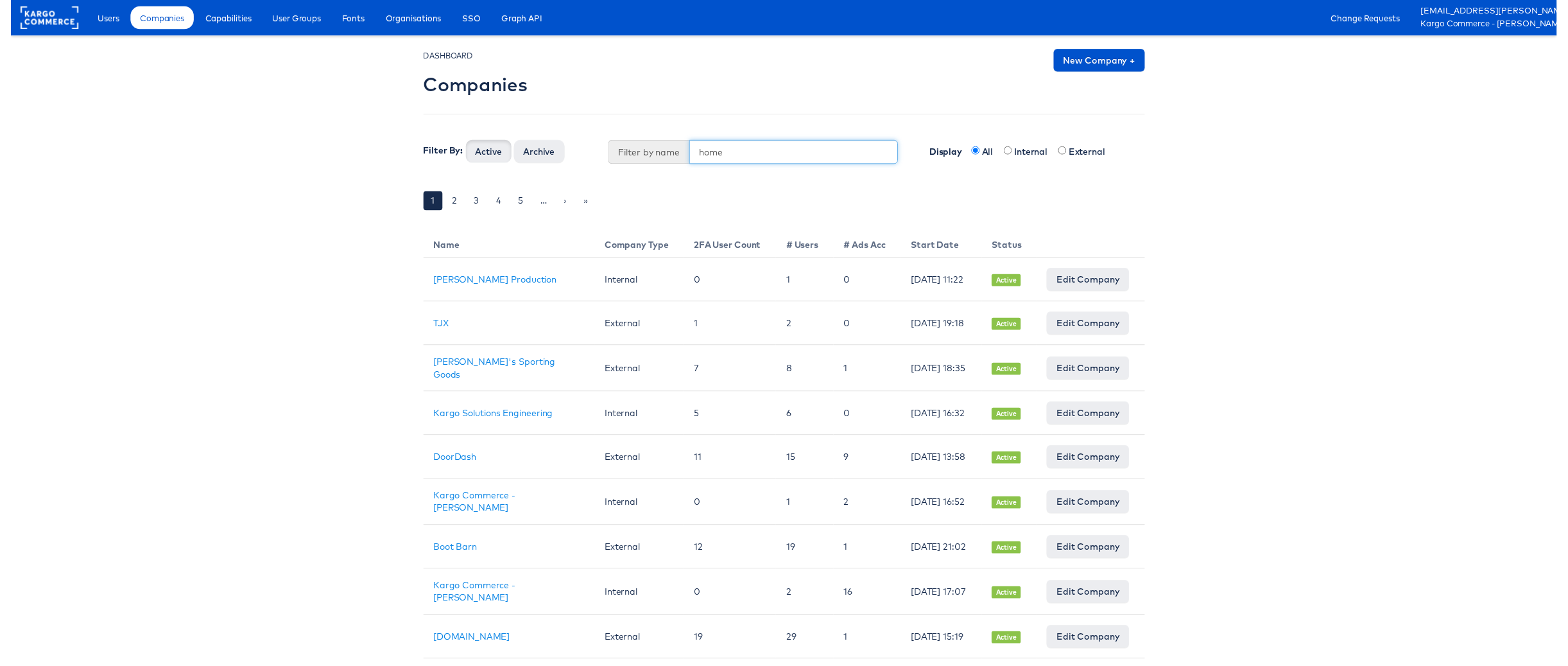
type input "home"
click at [462, 142] on button "Active" at bounding box center [484, 153] width 46 height 23
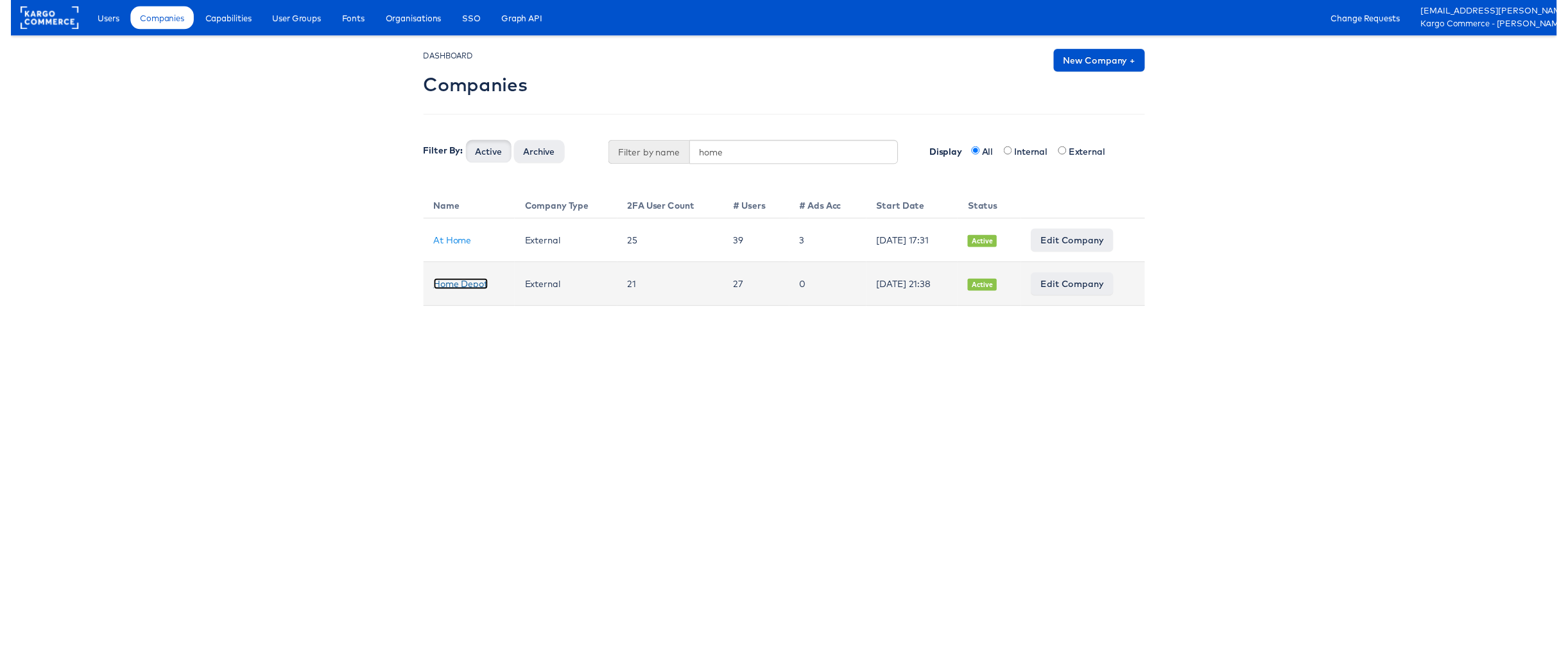
click at [458, 285] on link "Home Depot" at bounding box center [456, 288] width 56 height 11
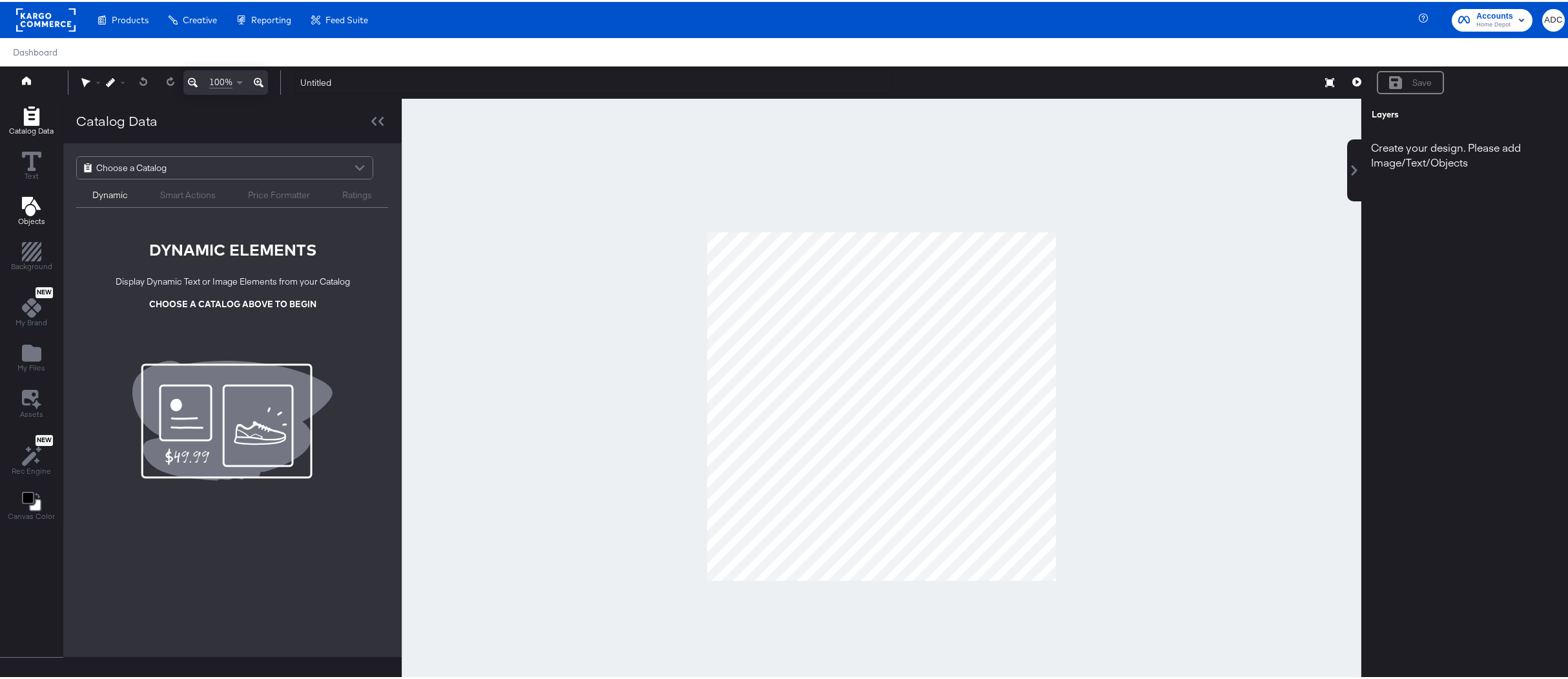
click at [24, 208] on icon "Add Text" at bounding box center [30, 205] width 19 height 19
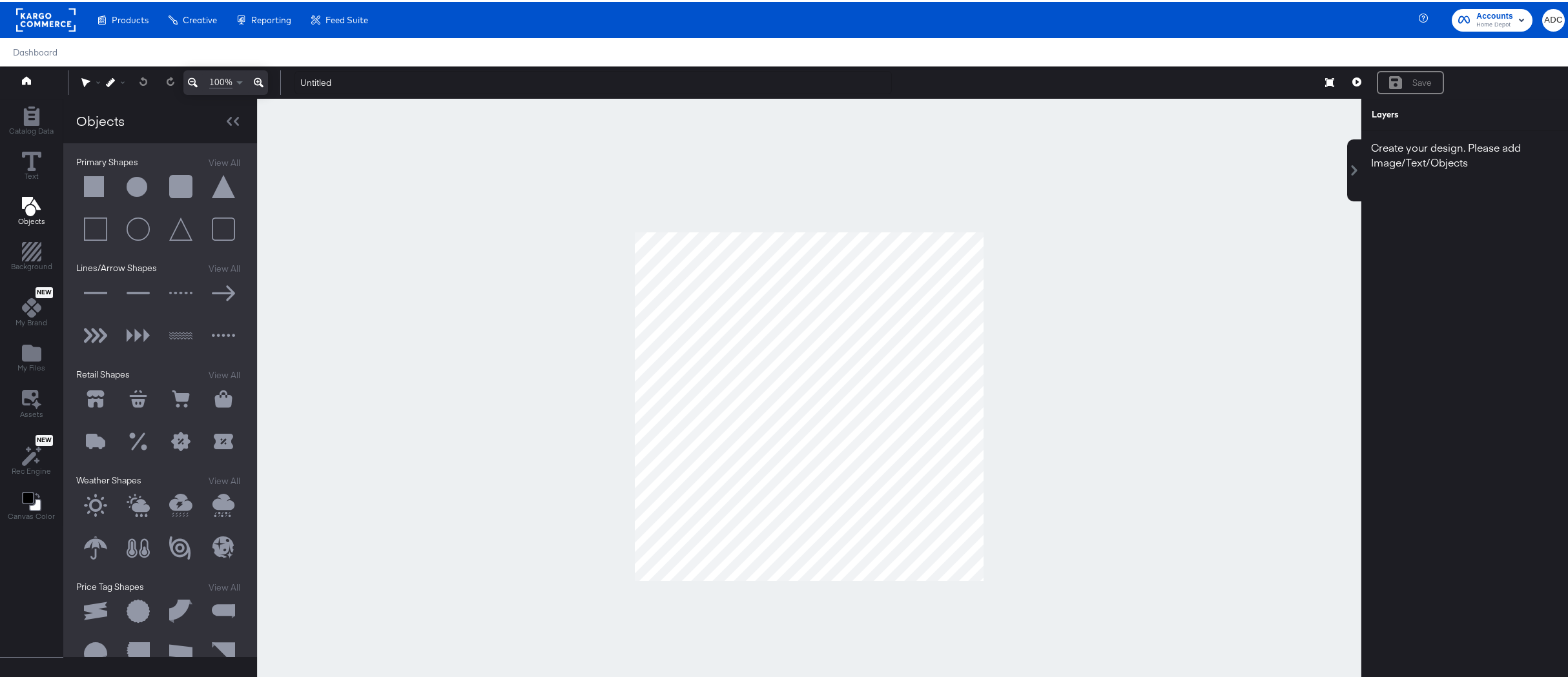
click at [92, 186] on button at bounding box center [96, 186] width 39 height 39
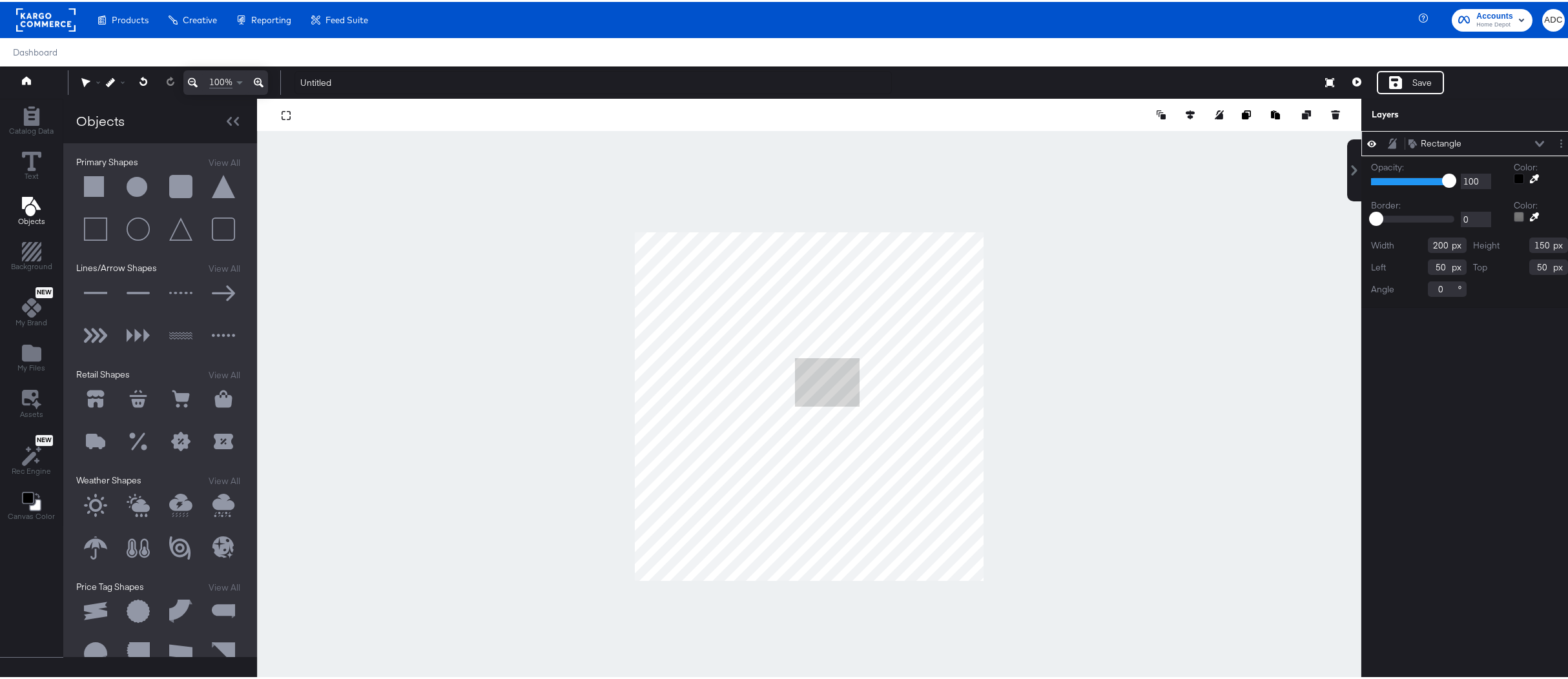
type input "496"
type input "390"
type input "236"
type input "444"
click at [1352, 82] on icon at bounding box center [1356, 79] width 9 height 9
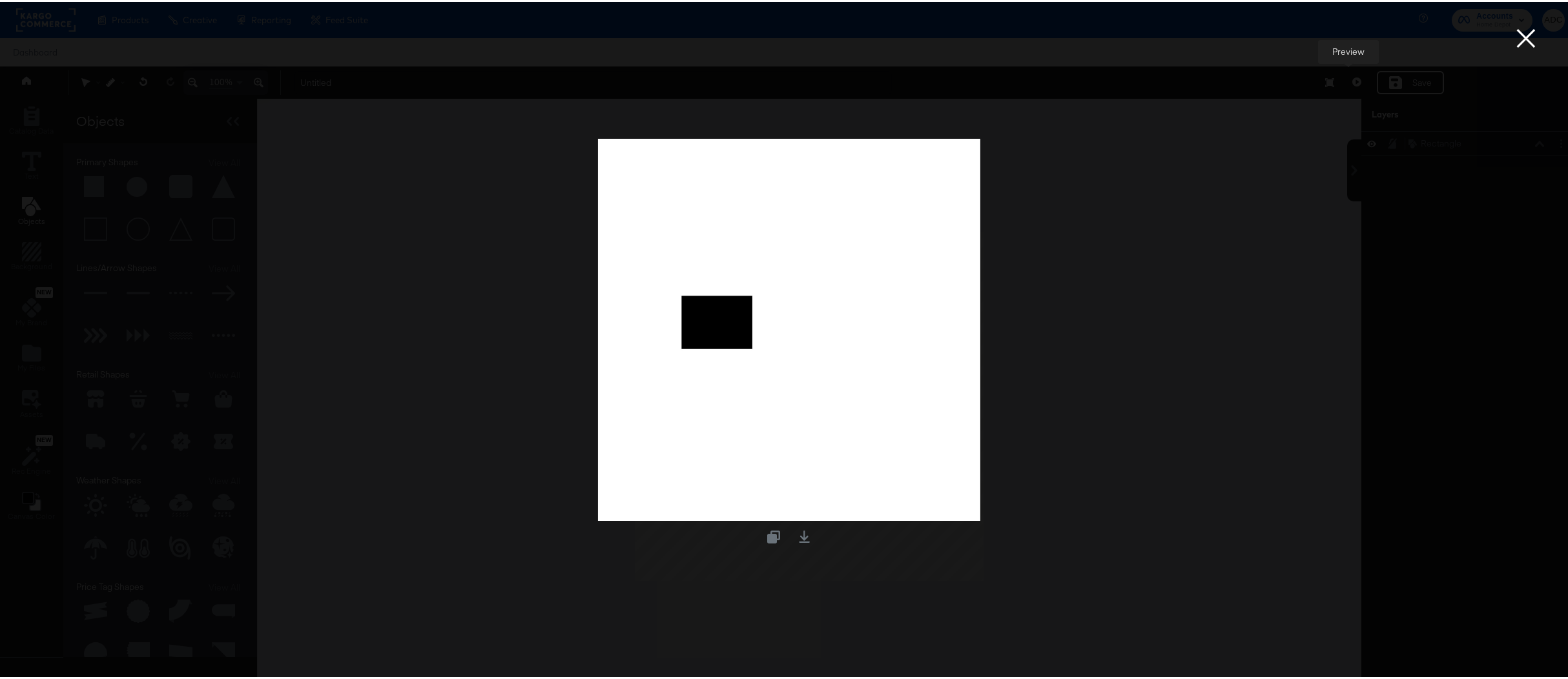
click at [1513, 26] on button "×" at bounding box center [1526, 13] width 26 height 26
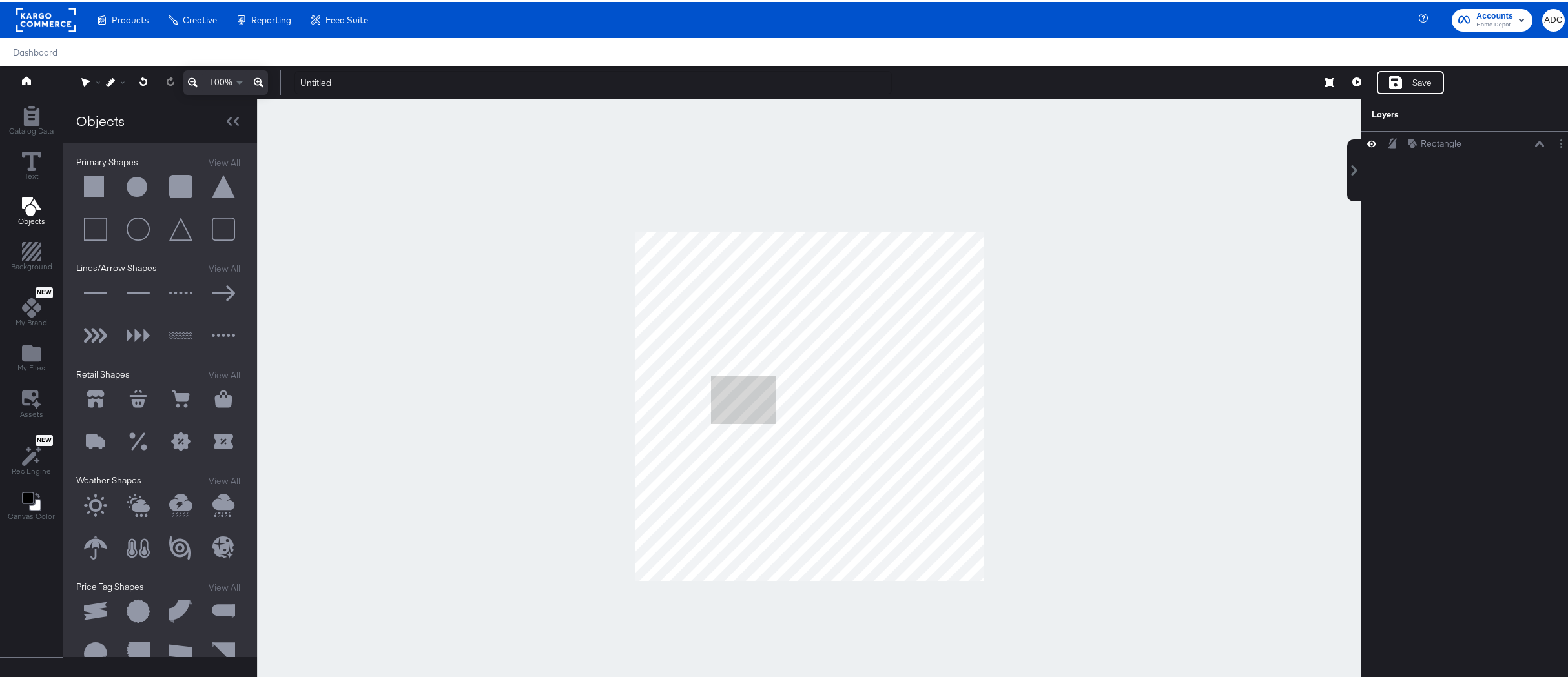
click at [179, 182] on button at bounding box center [181, 186] width 39 height 39
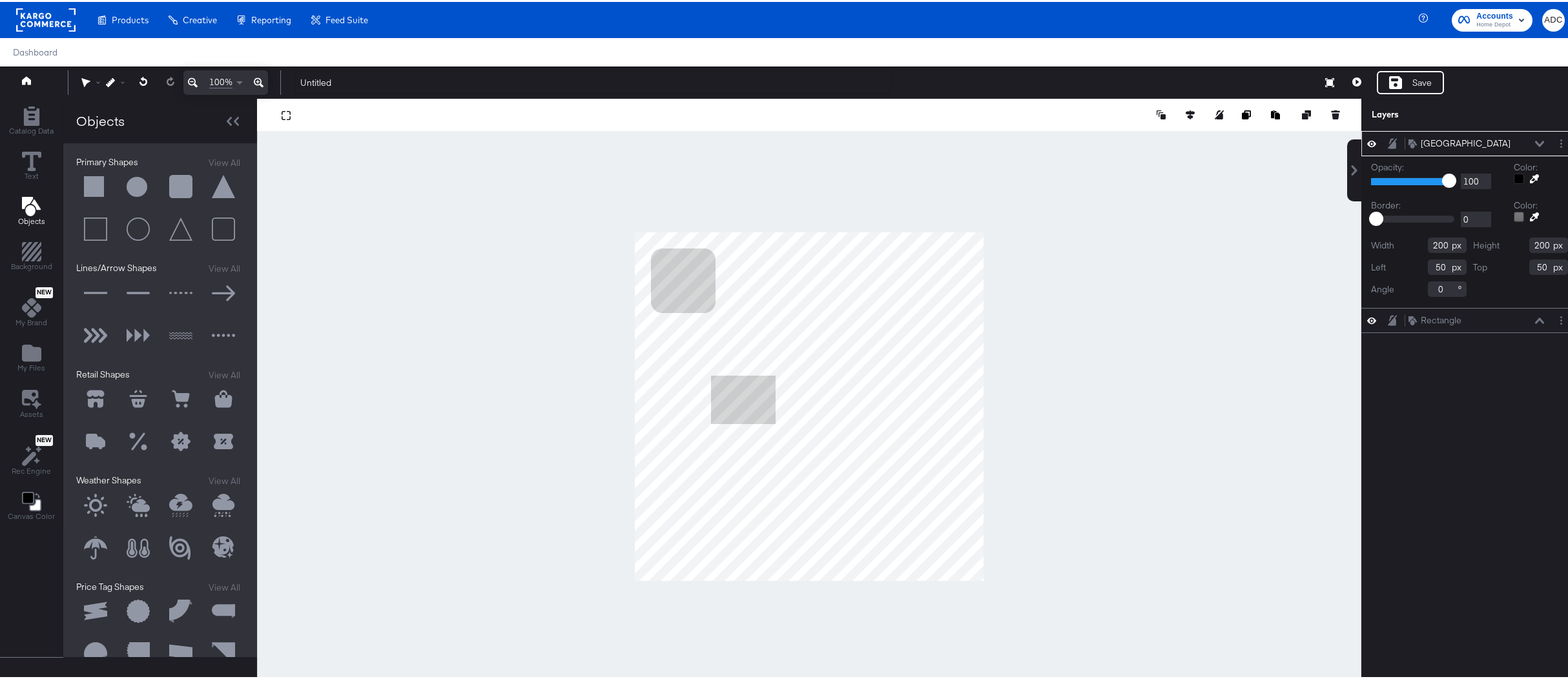
type input "726"
type input "298"
type input "588"
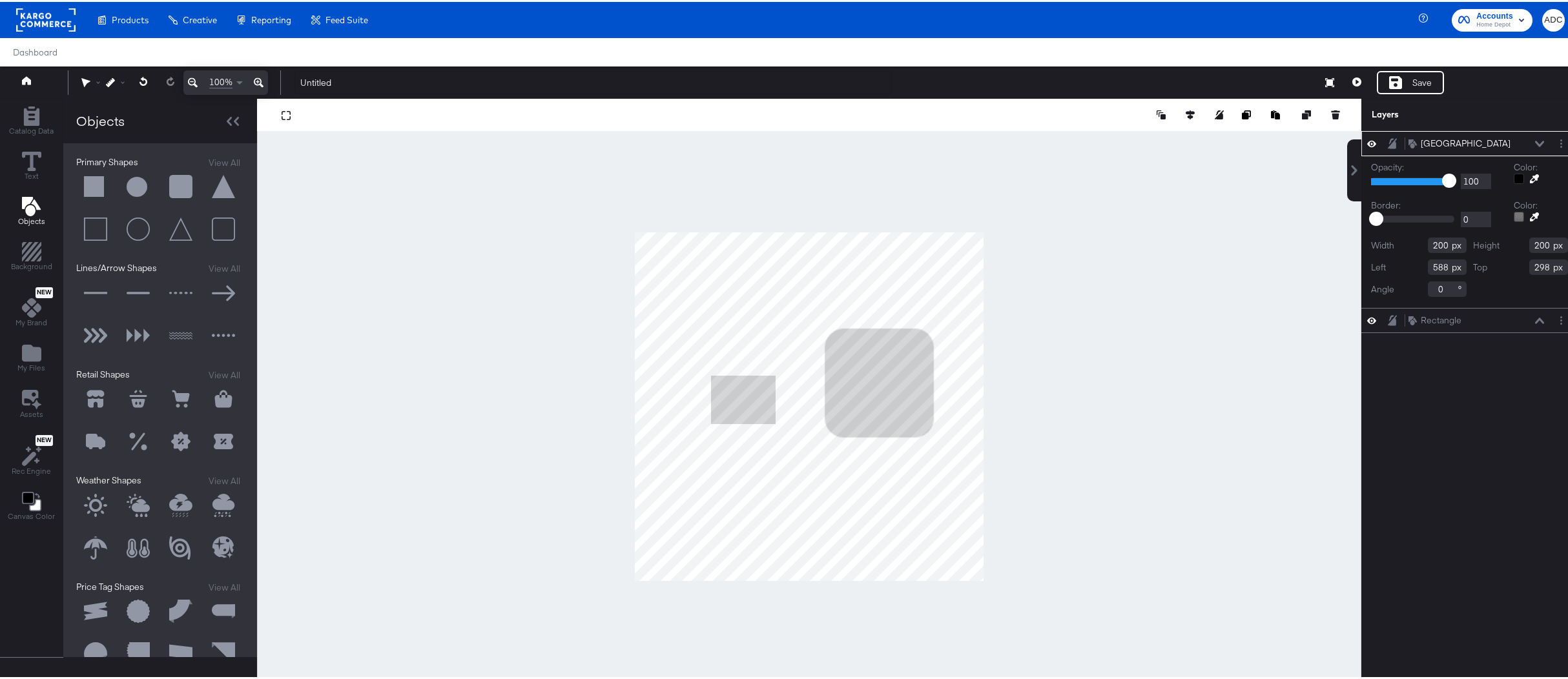
type input "338"
